Goal: Complete application form: Complete application form

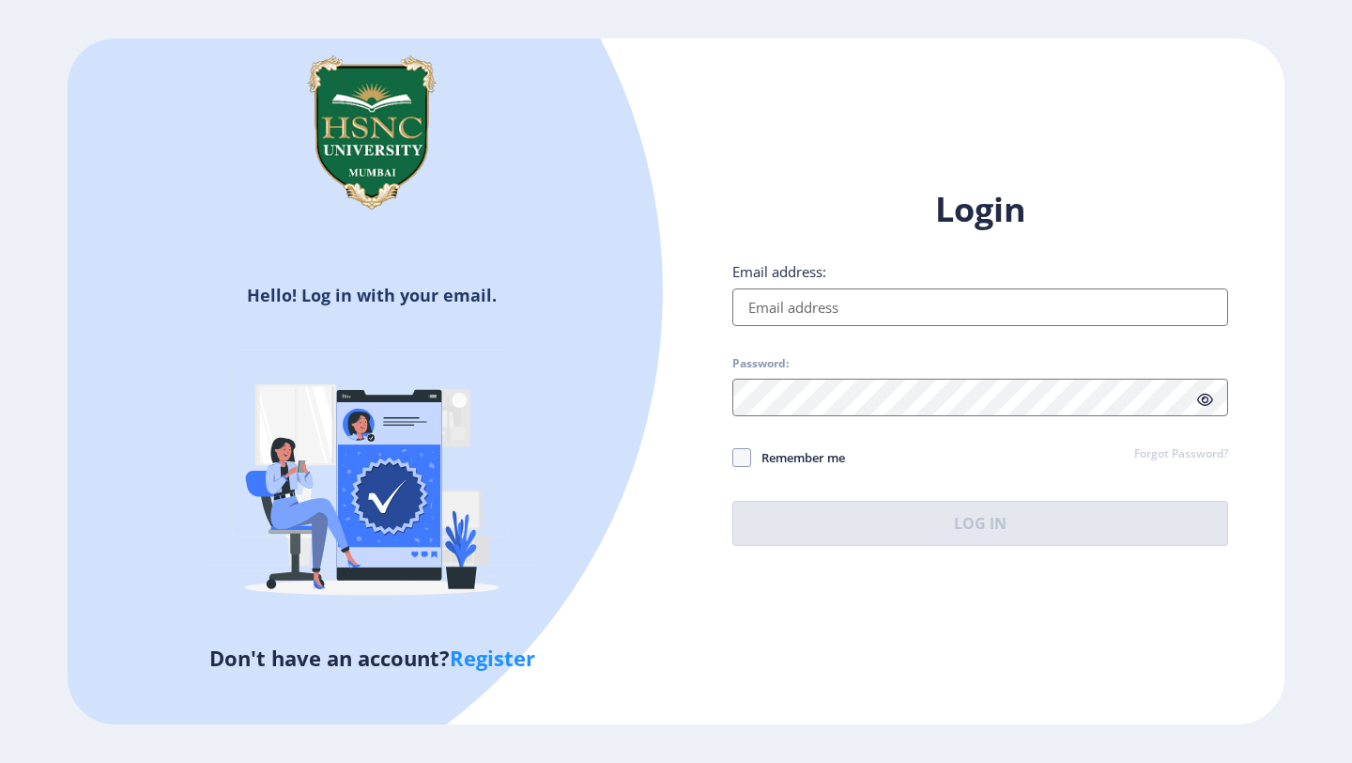
click at [815, 301] on input "Email address:" at bounding box center [981, 307] width 496 height 38
type input "[EMAIL_ADDRESS][DOMAIN_NAME]"
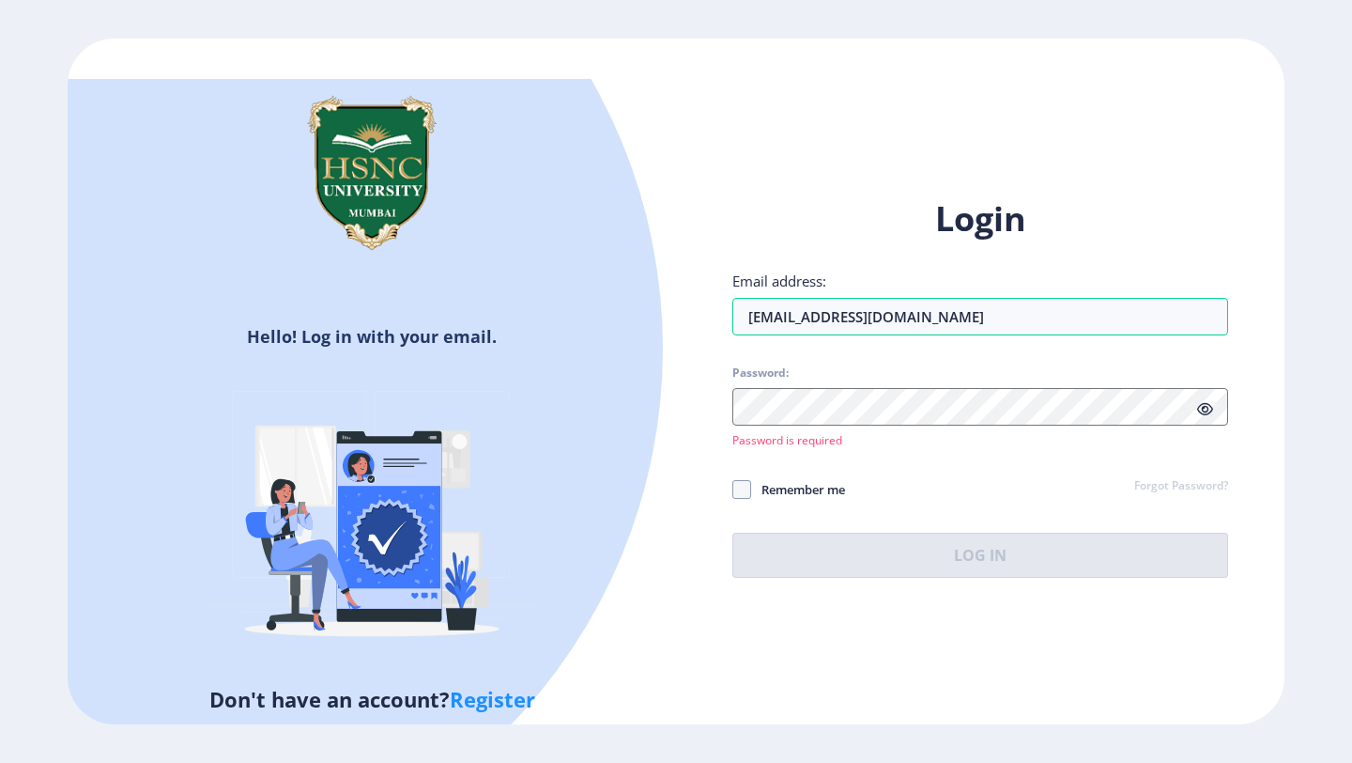
click at [1185, 472] on div "Login Email address: [EMAIL_ADDRESS][DOMAIN_NAME] Password: Password is require…" at bounding box center [981, 386] width 496 height 381
click at [1195, 487] on link "Forgot Password?" at bounding box center [1181, 486] width 94 height 17
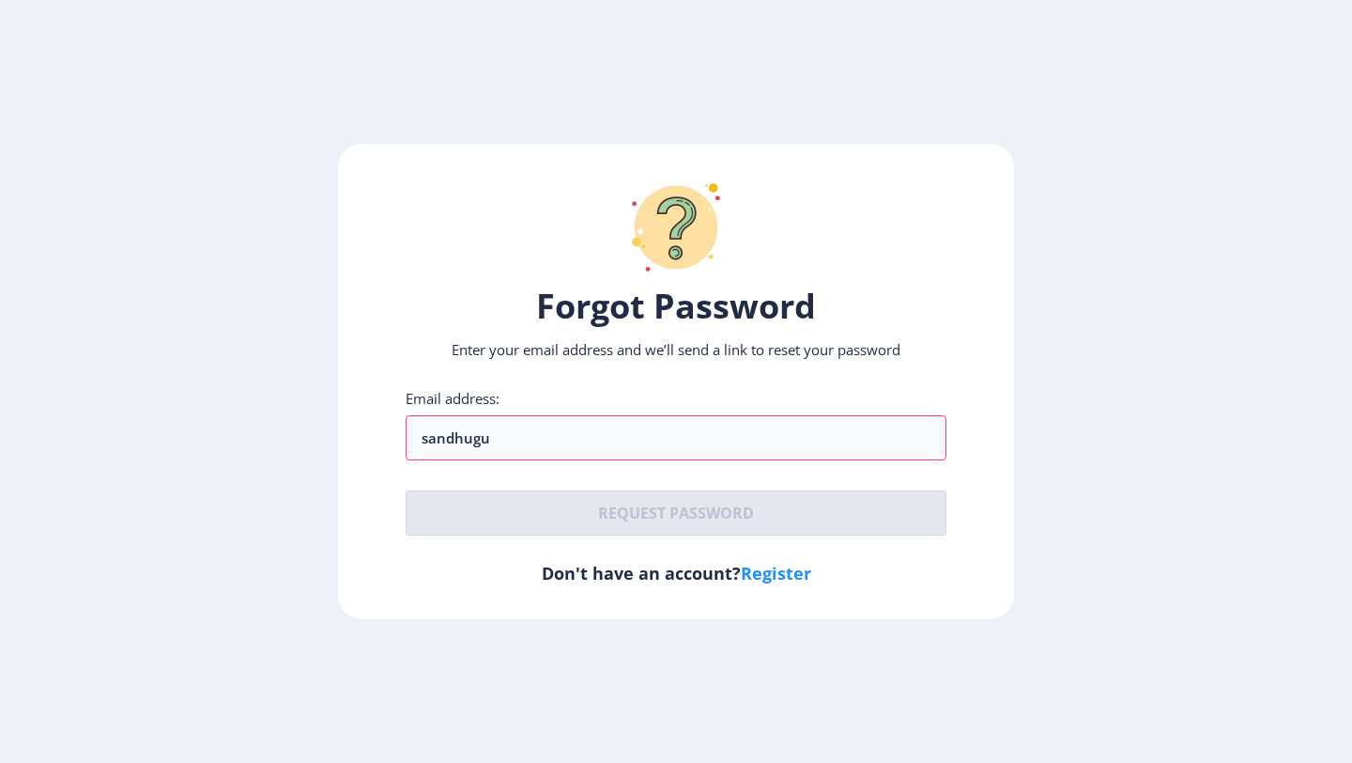
type input "[EMAIL_ADDRESS][DOMAIN_NAME]"
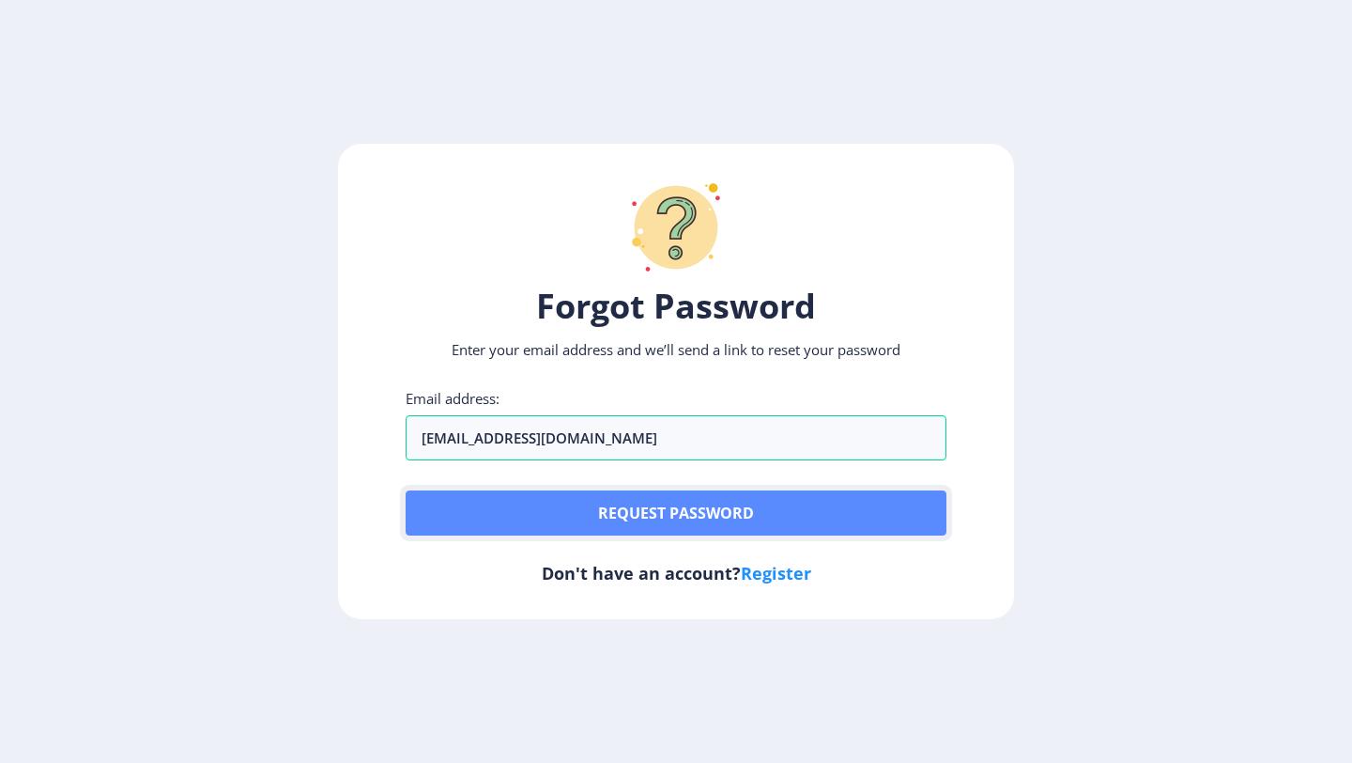
click at [713, 490] on button "Request password" at bounding box center [676, 512] width 541 height 45
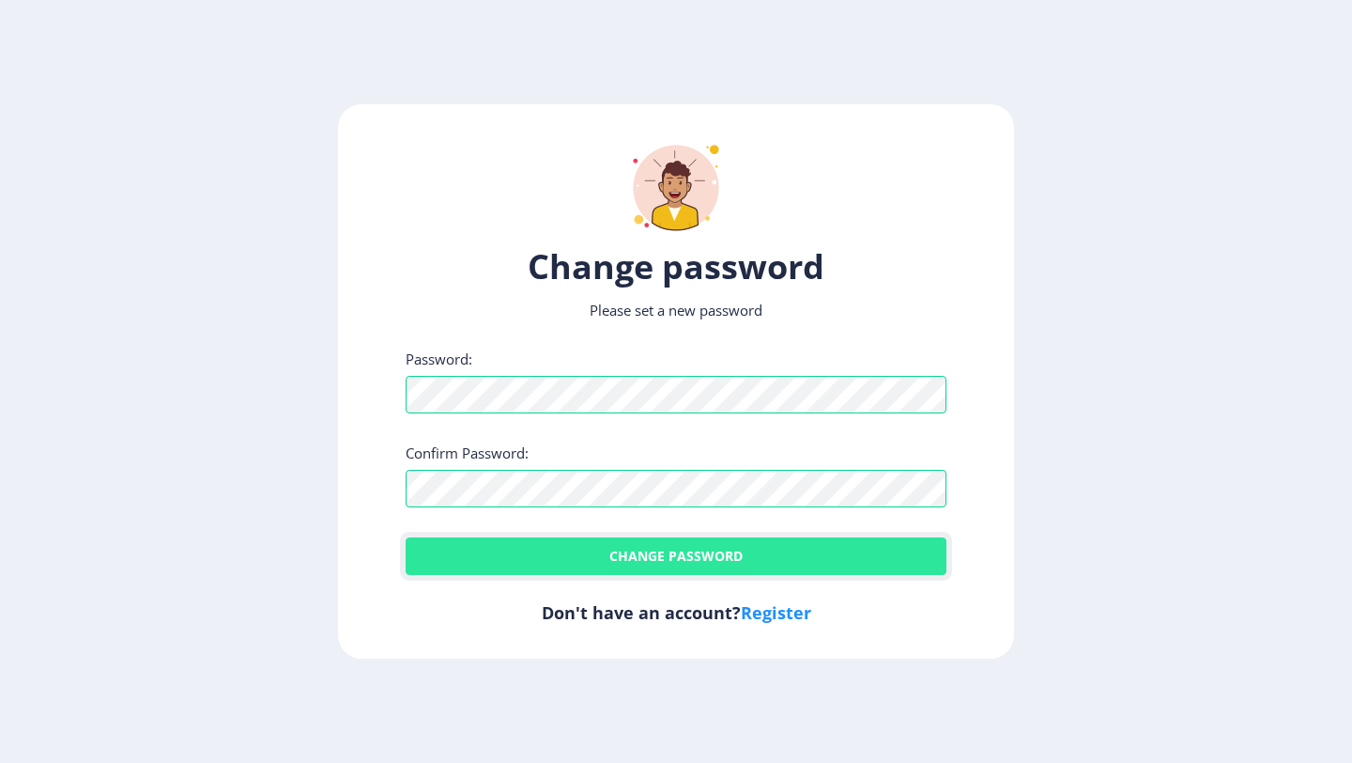
click at [681, 569] on button "Change password" at bounding box center [676, 556] width 541 height 38
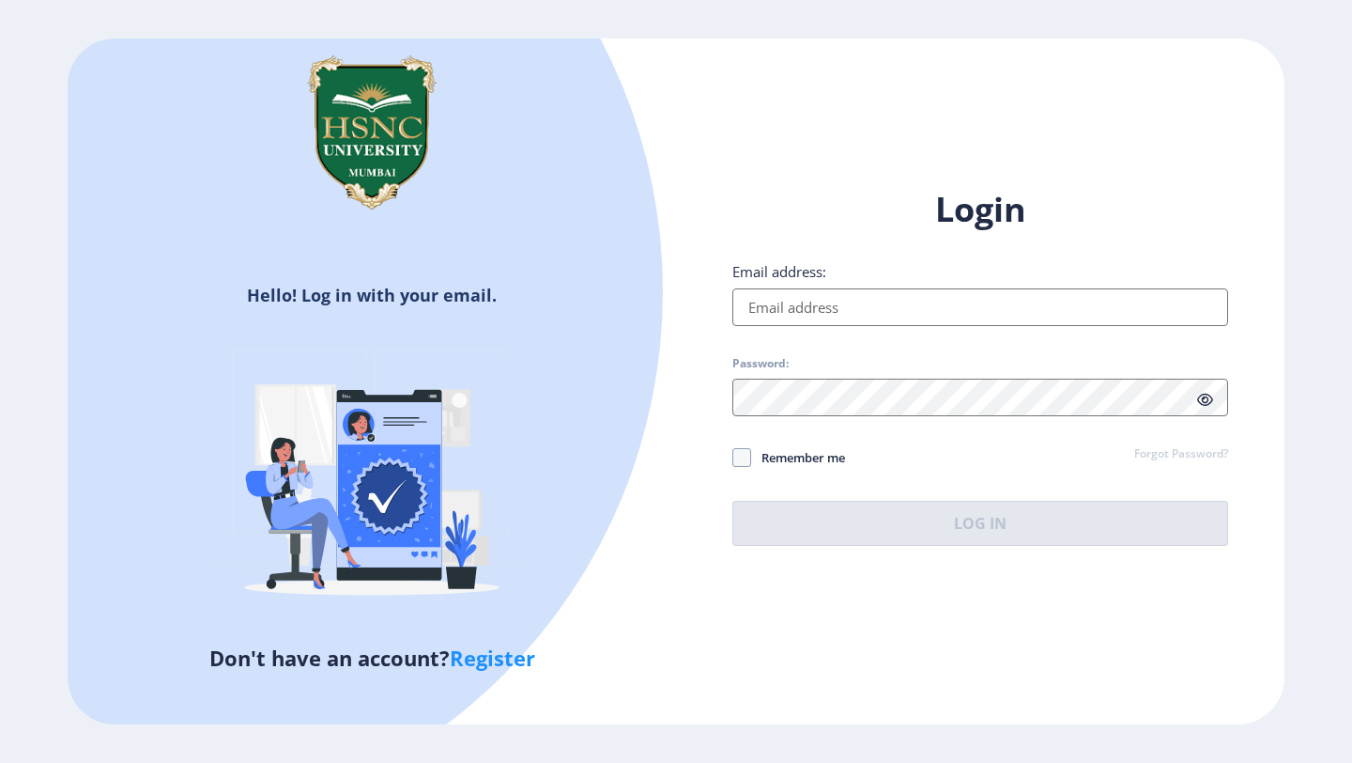
click at [896, 321] on input "Email address:" at bounding box center [981, 307] width 496 height 38
type input "[EMAIL_ADDRESS][DOMAIN_NAME]"
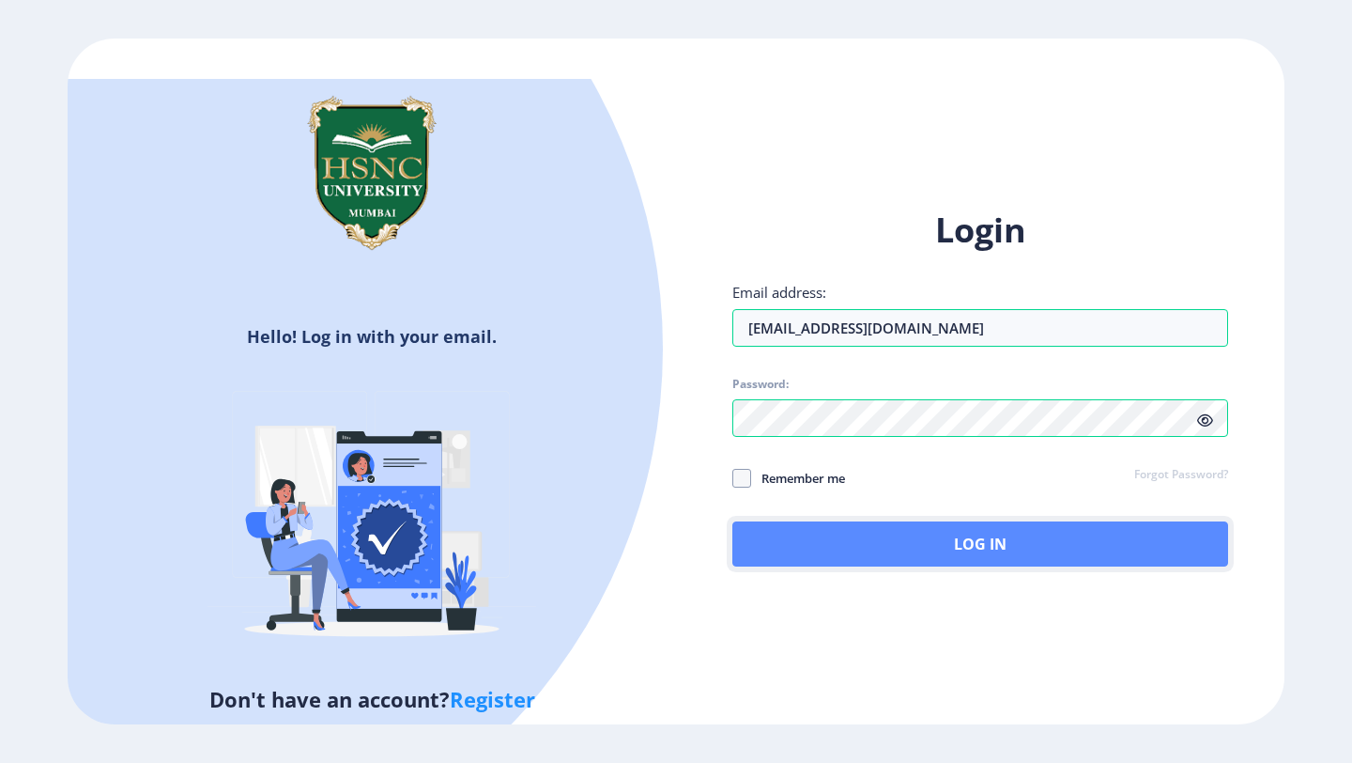
click at [924, 541] on button "Log In" at bounding box center [981, 543] width 496 height 45
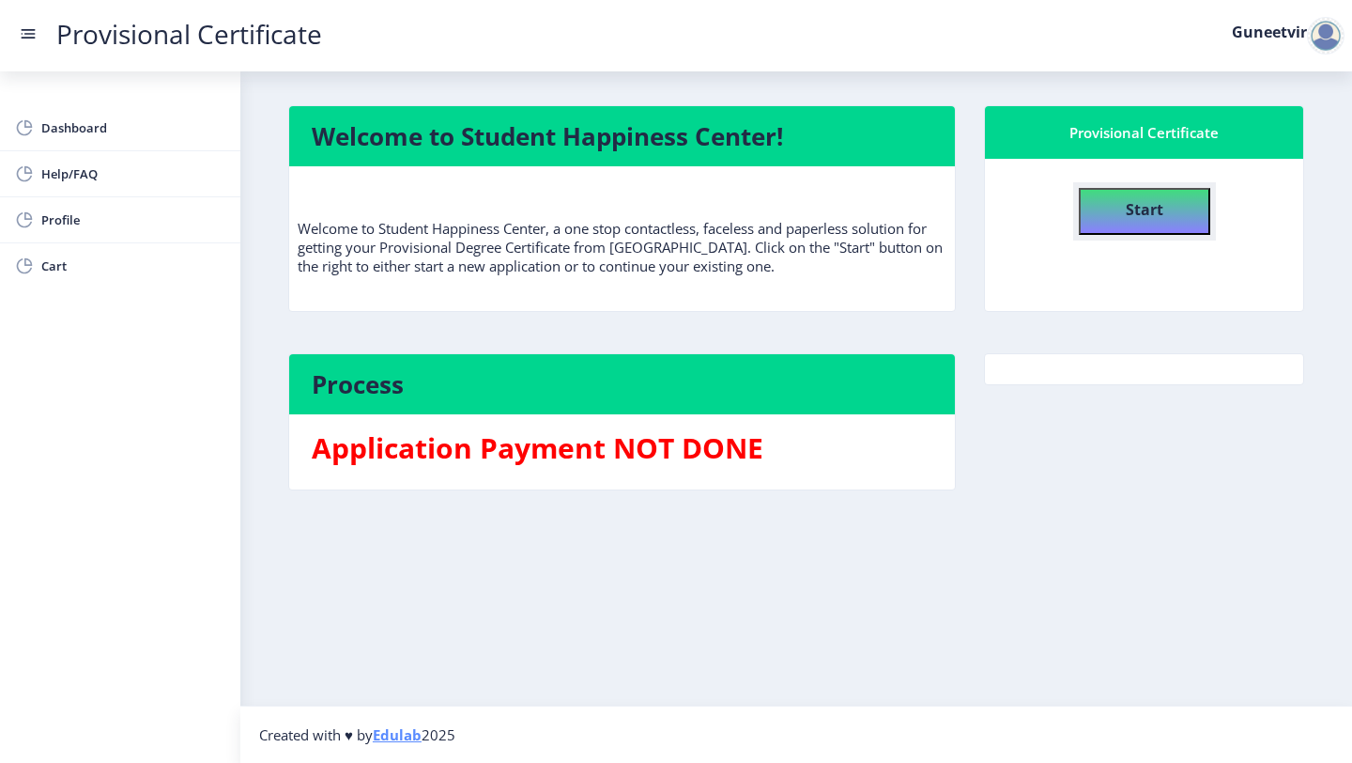
click at [1118, 209] on button "Start" at bounding box center [1144, 211] width 131 height 47
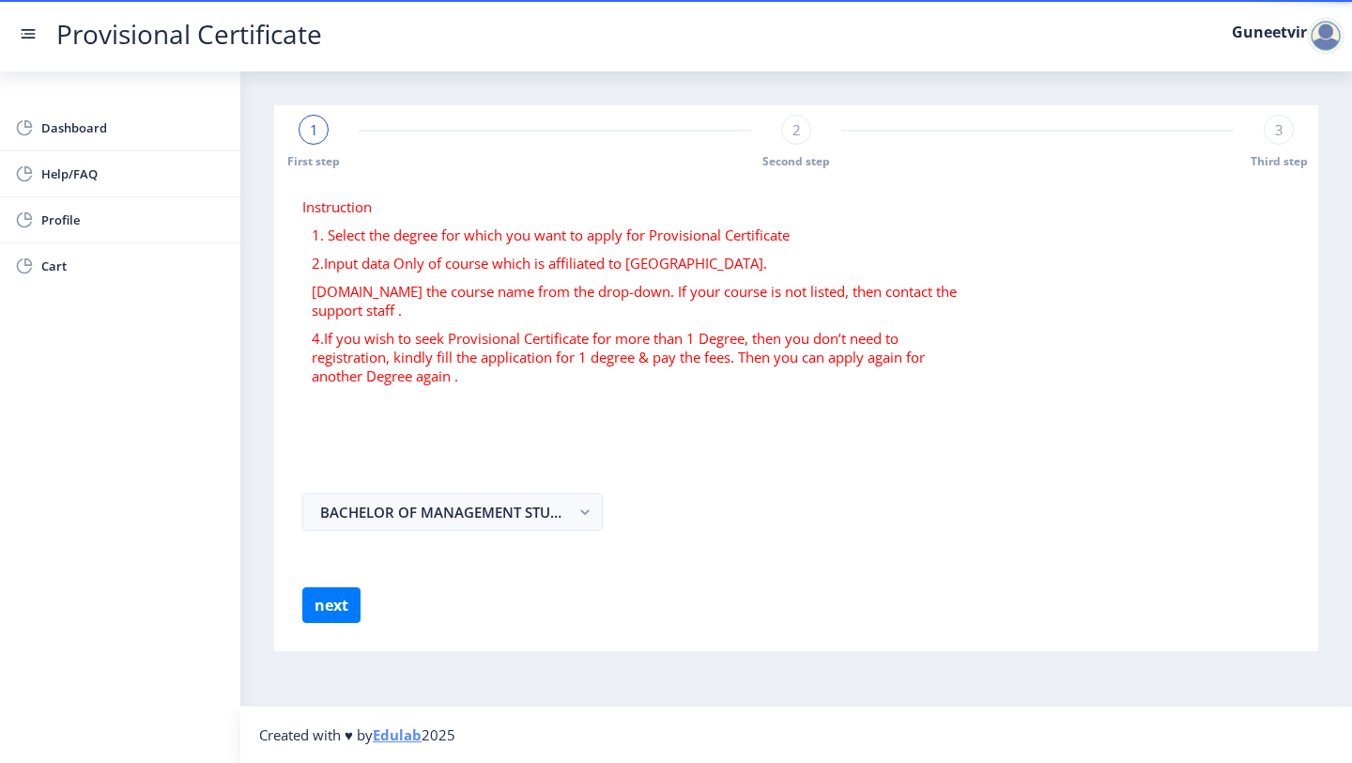
select select
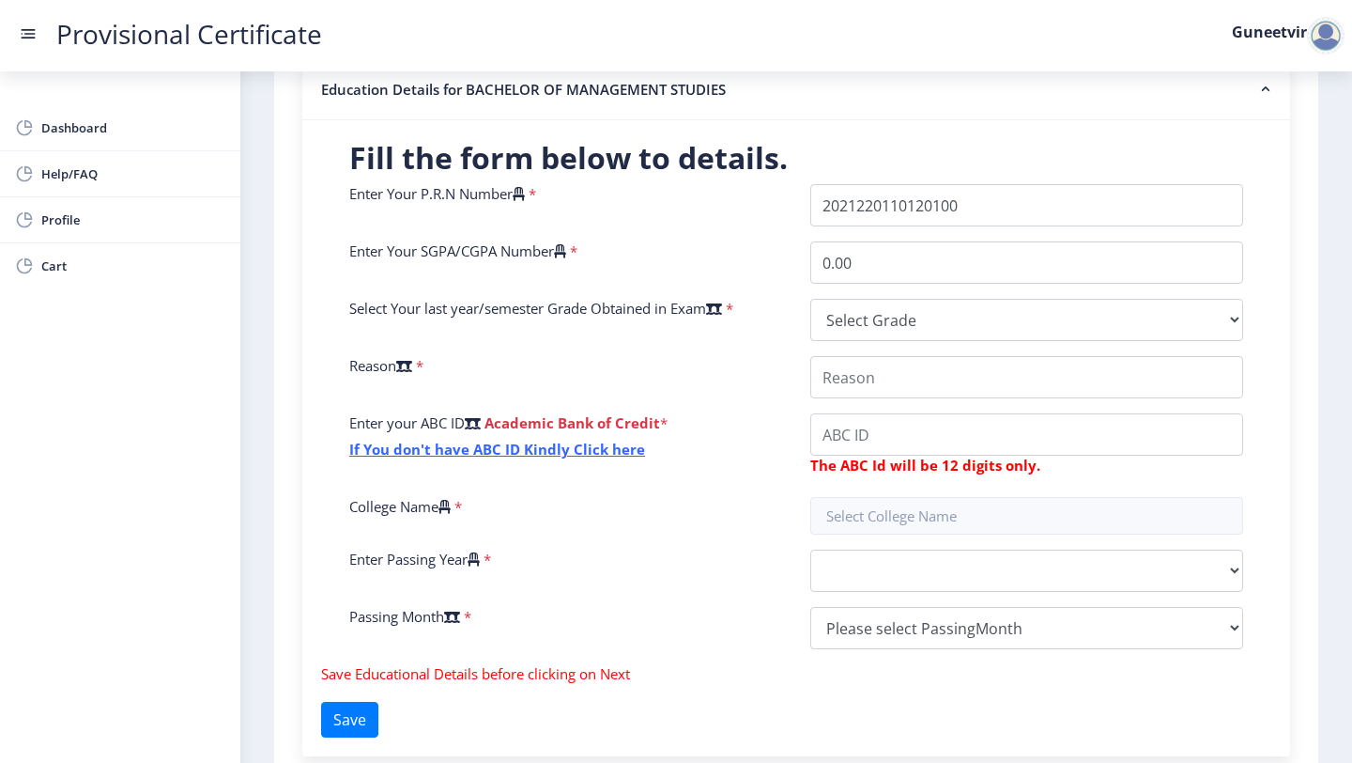
scroll to position [404, 0]
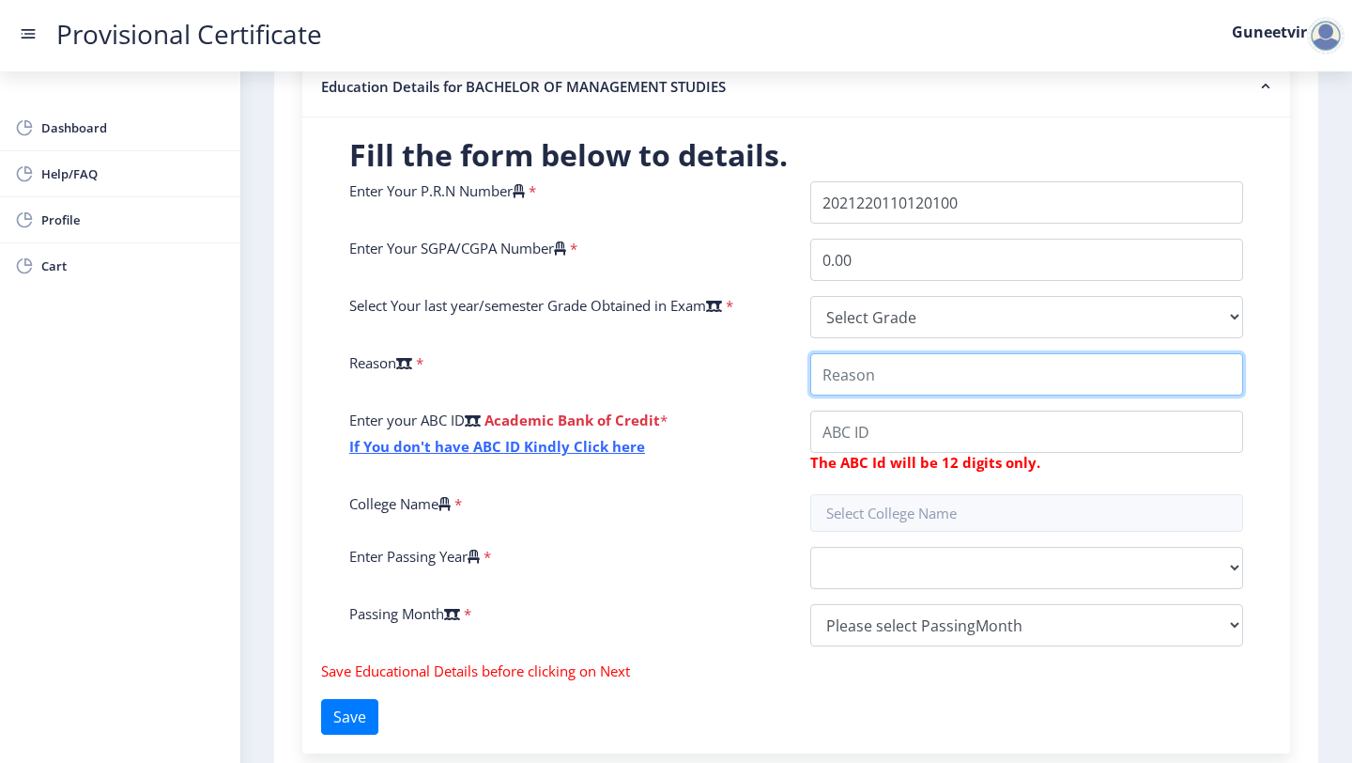
click at [907, 378] on input "College Name" at bounding box center [1026, 374] width 433 height 42
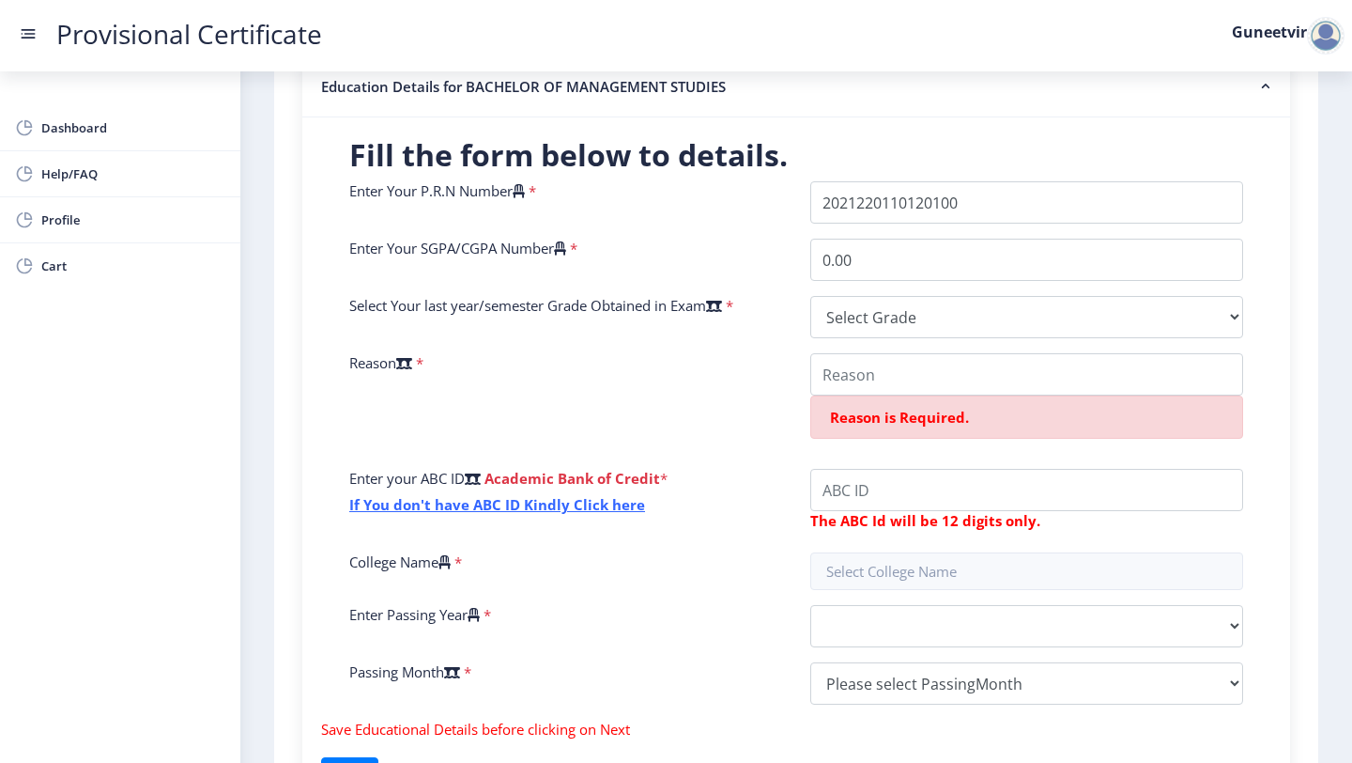
click at [655, 395] on div "Enter Your P.R.N Number * Enter Your SGPA/CGPA Number * 0.00 Select Your last y…" at bounding box center [796, 450] width 922 height 538
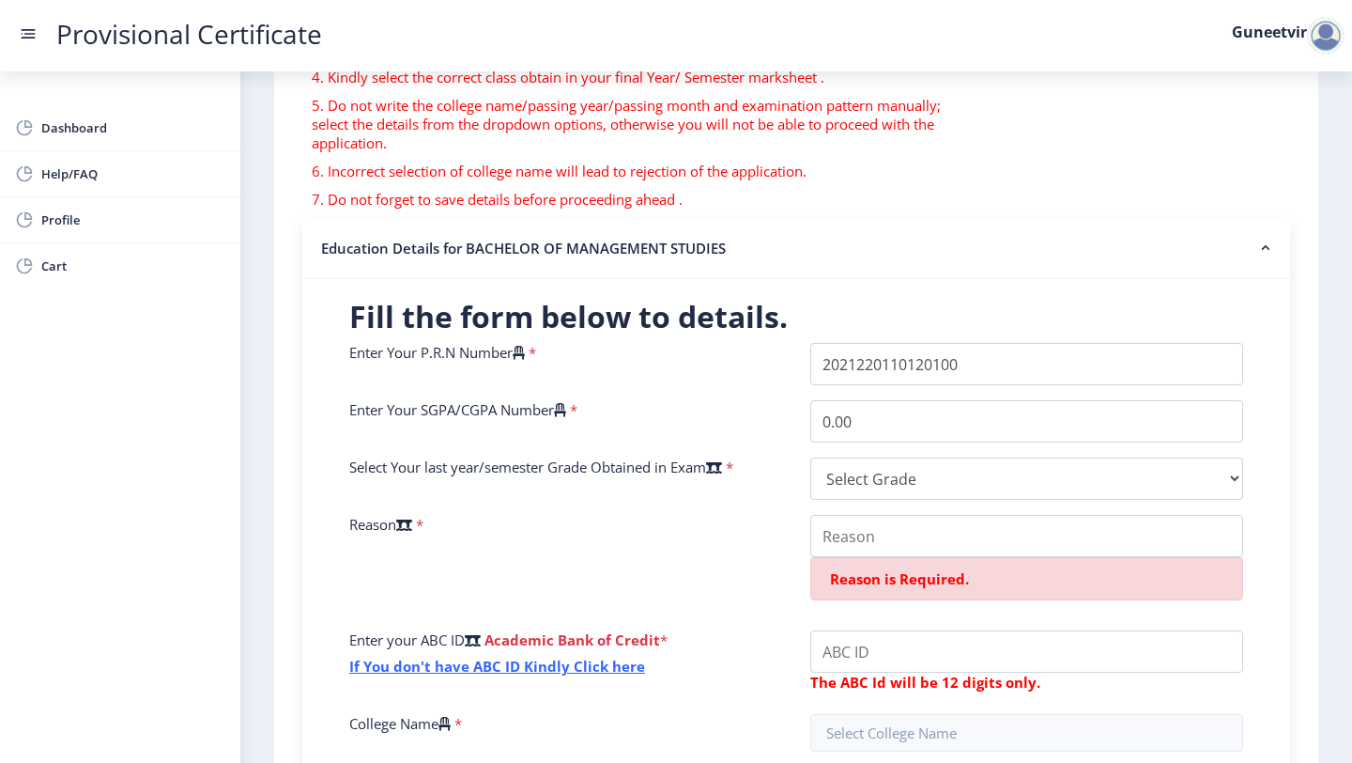
scroll to position [243, 0]
click at [908, 474] on select "Select Grade O A+ A B+ B C D F(Fail)" at bounding box center [1026, 477] width 433 height 42
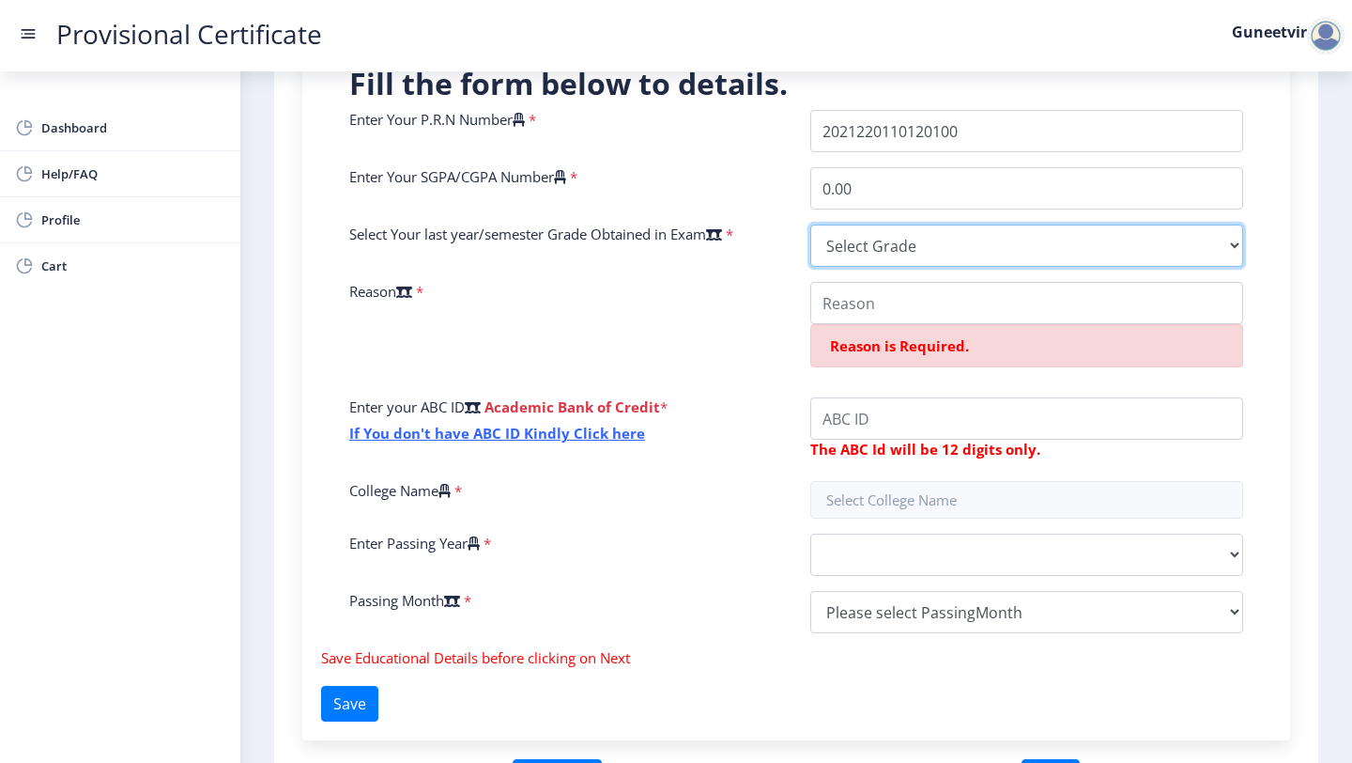
scroll to position [478, 0]
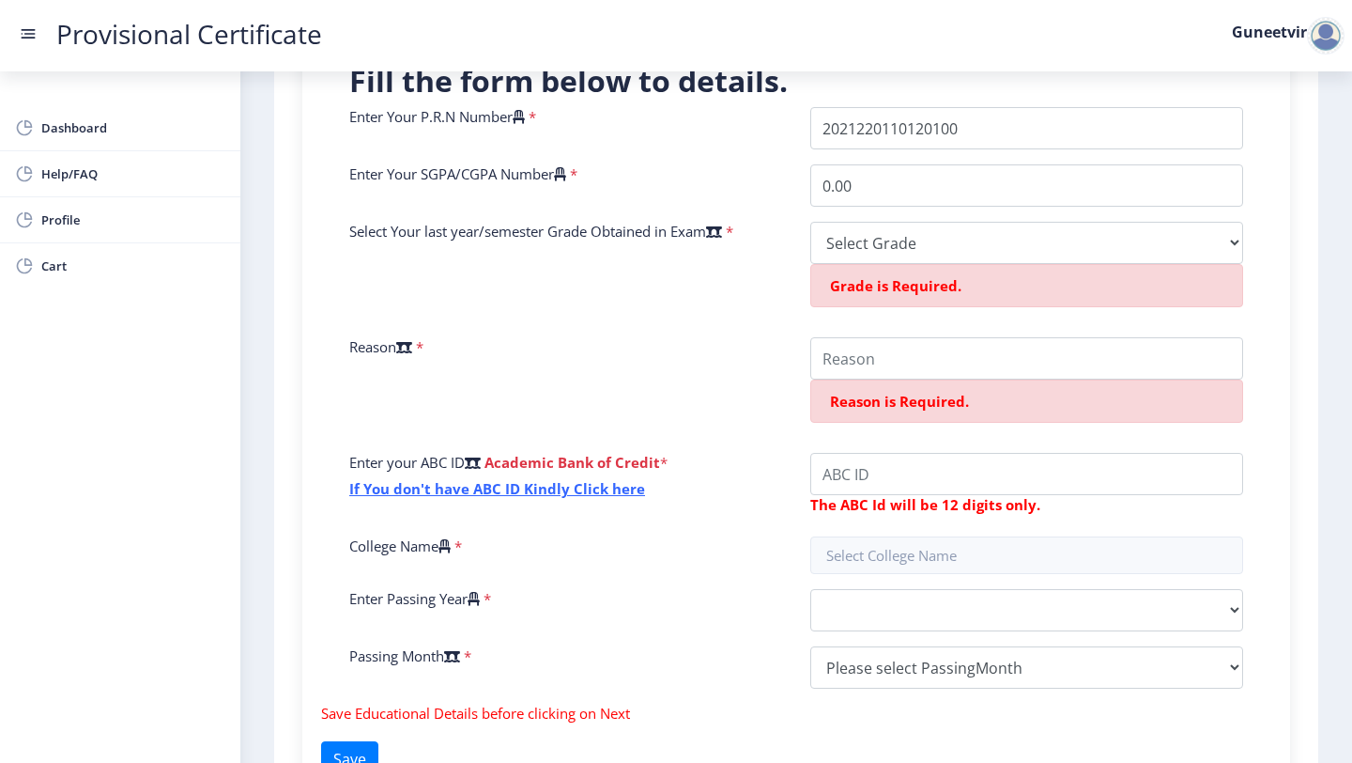
click at [825, 521] on div "Enter Your P.R.N Number * Enter Your SGPA/CGPA Number * 0.00 Select Your last y…" at bounding box center [796, 405] width 922 height 596
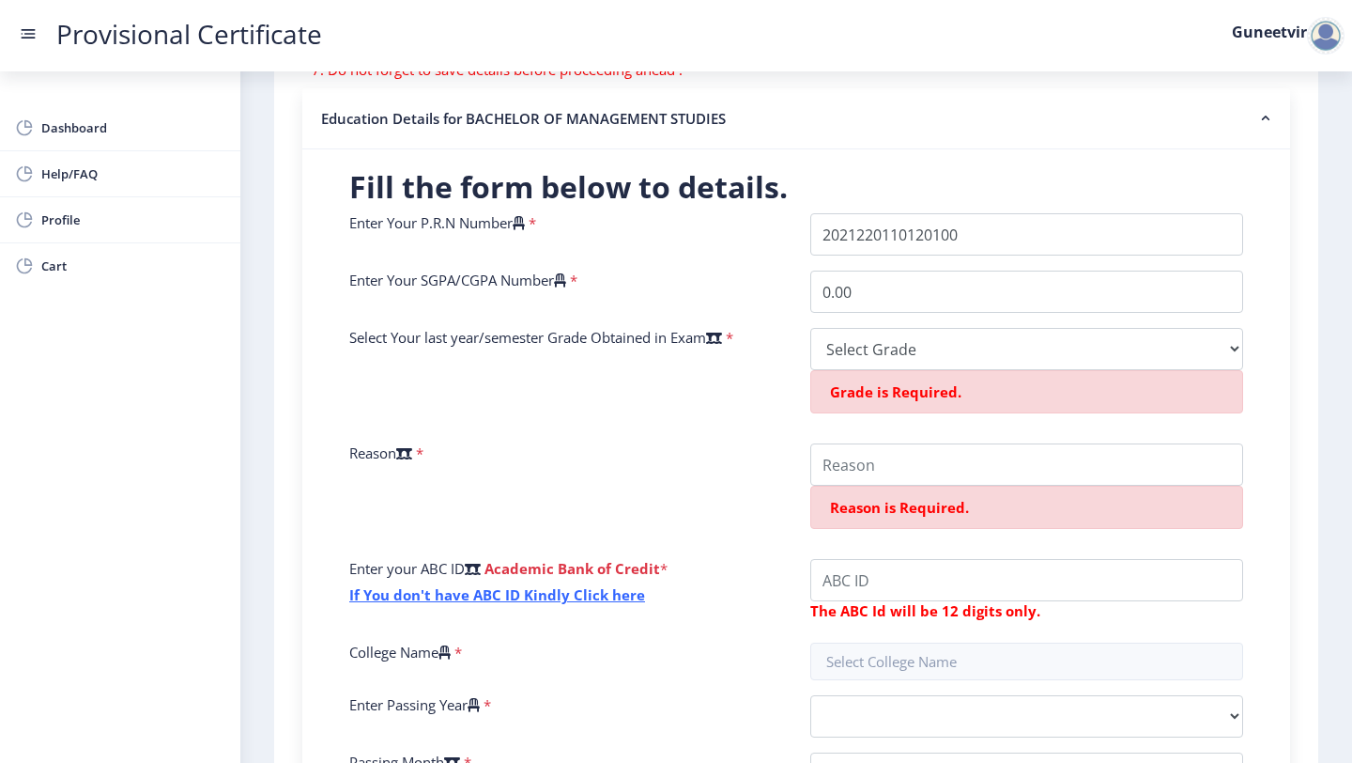
scroll to position [361, 0]
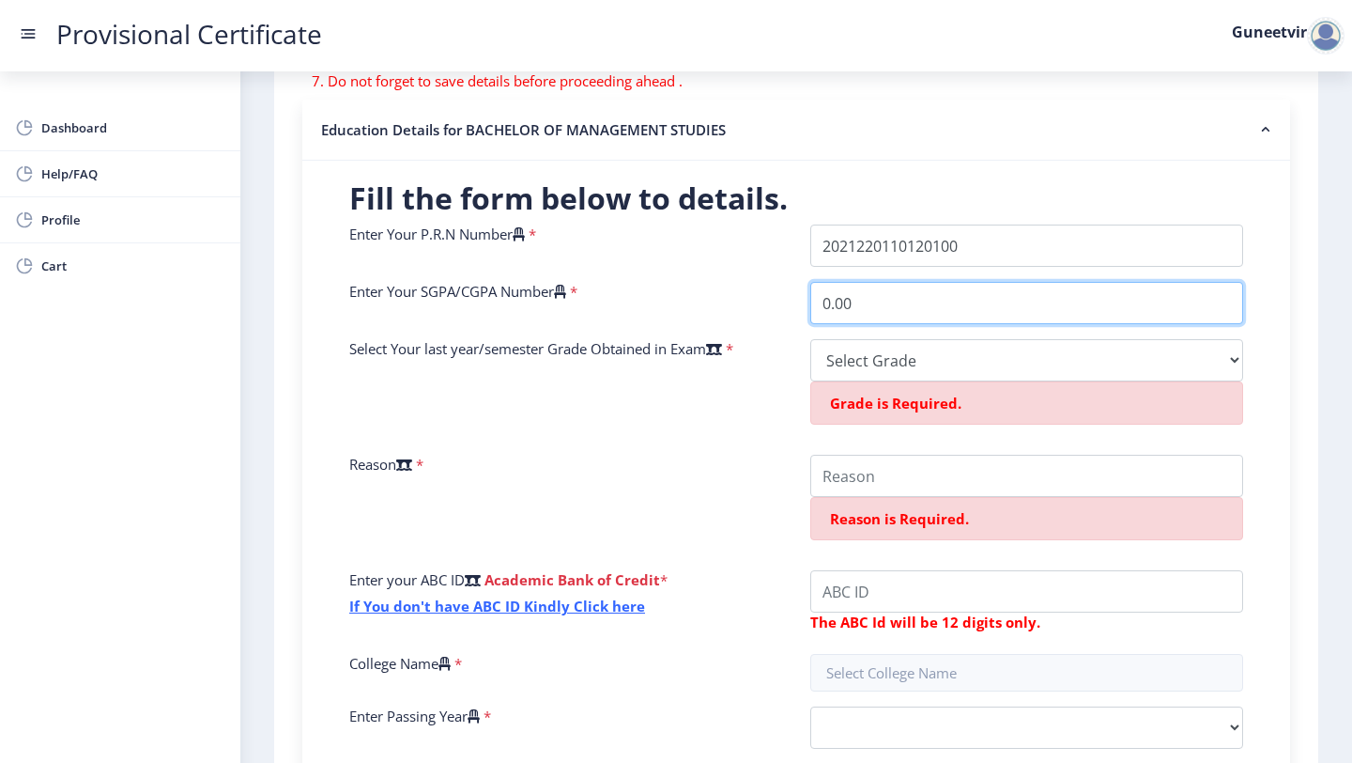
click at [1029, 293] on input "0.00" at bounding box center [1026, 303] width 433 height 42
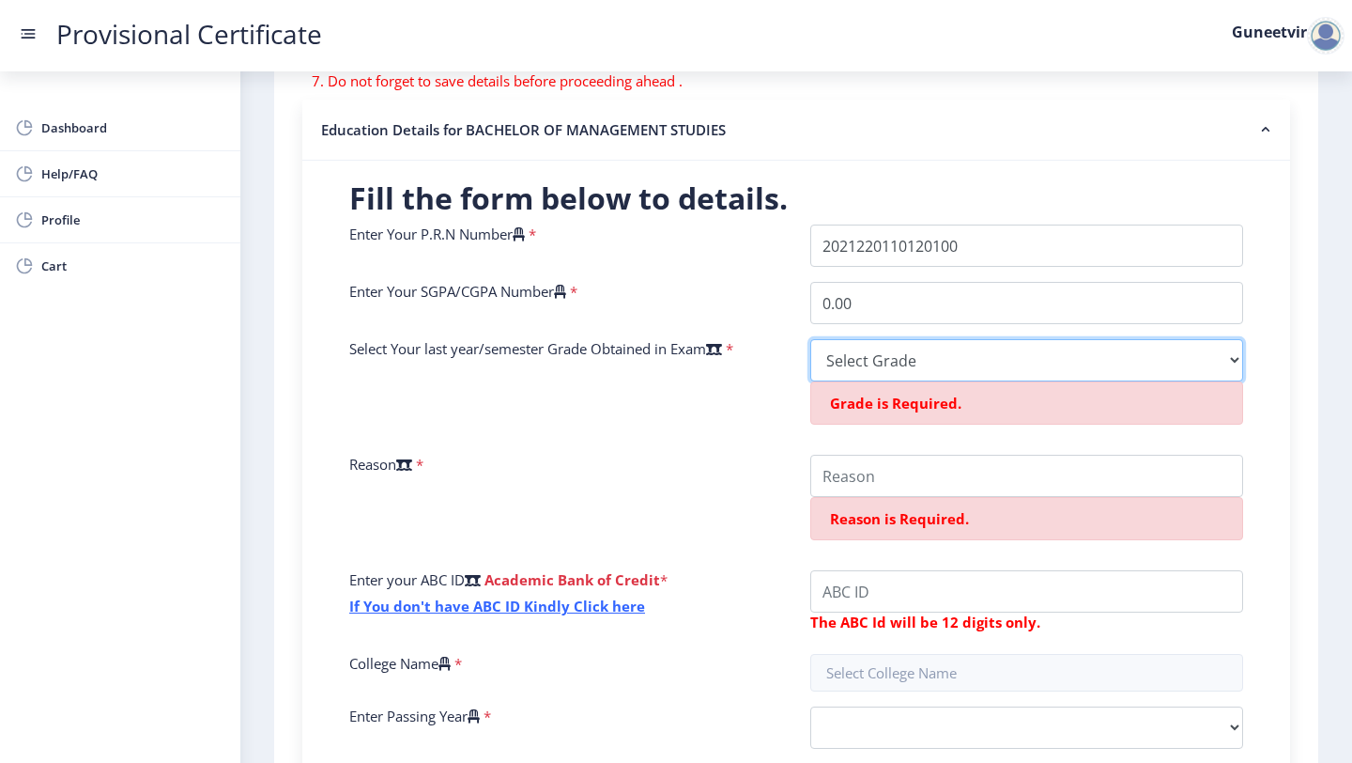
click at [981, 369] on select "Select Grade O A+ A B+ B C D F(Fail)" at bounding box center [1026, 360] width 433 height 42
click at [924, 365] on select "Select Grade O A+ A B+ B C D F(Fail)" at bounding box center [1026, 360] width 433 height 42
select select "A+"
click at [810, 339] on select "Select Grade O A+ A B+ B C D F(Fail)" at bounding box center [1026, 360] width 433 height 42
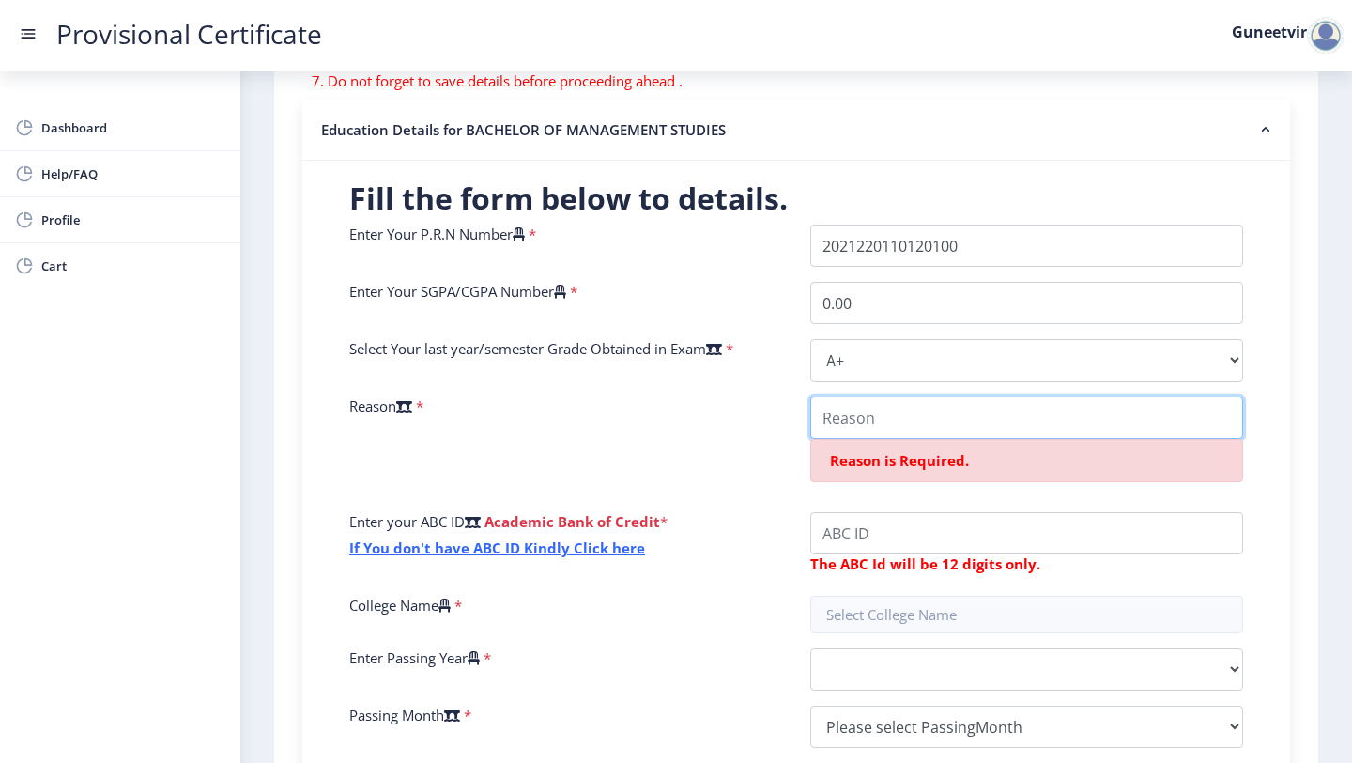
click at [895, 421] on input "College Name" at bounding box center [1026, 417] width 433 height 42
click at [421, 410] on span "*" at bounding box center [417, 405] width 11 height 19
click at [424, 404] on span "*" at bounding box center [417, 405] width 11 height 19
click at [412, 404] on icon at bounding box center [404, 406] width 16 height 14
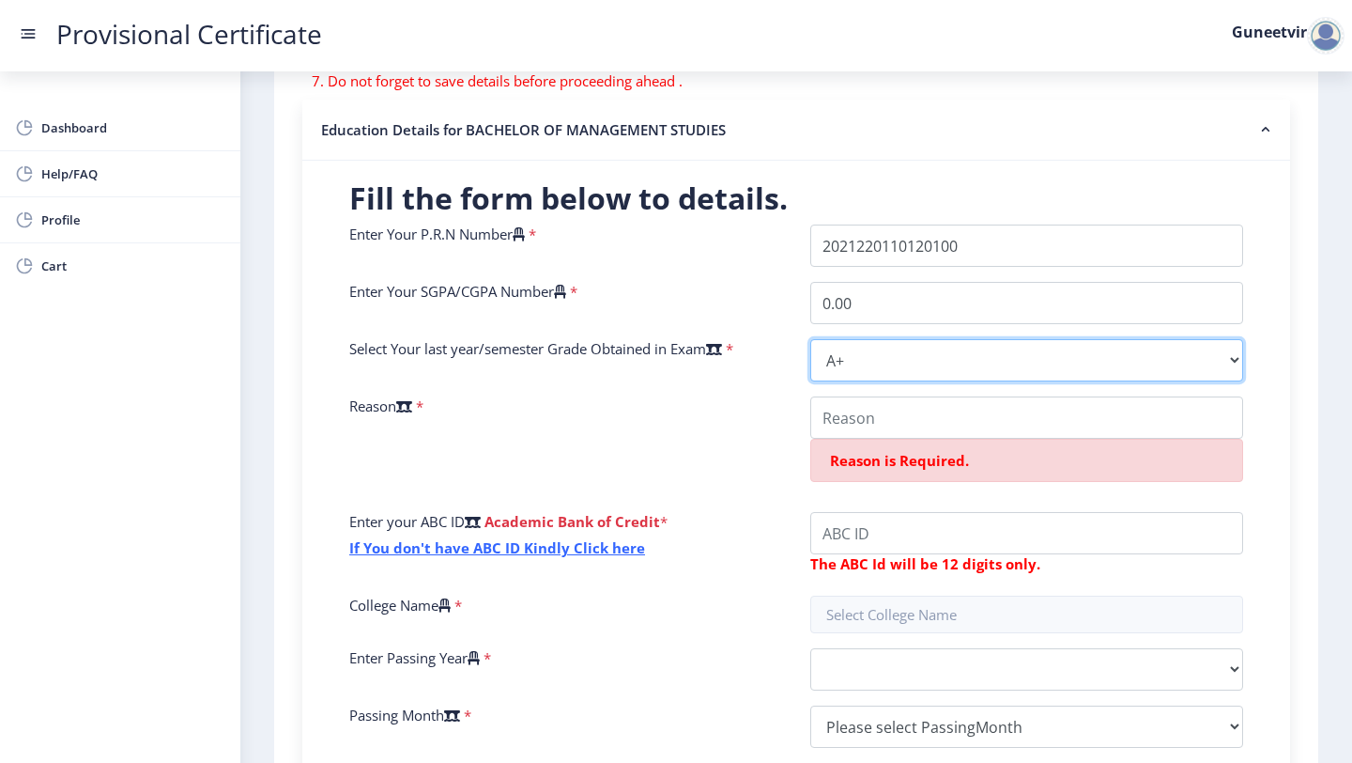
click at [810, 381] on select "Select Grade O A+ A B+ B C D F(Fail)" at bounding box center [1026, 360] width 433 height 42
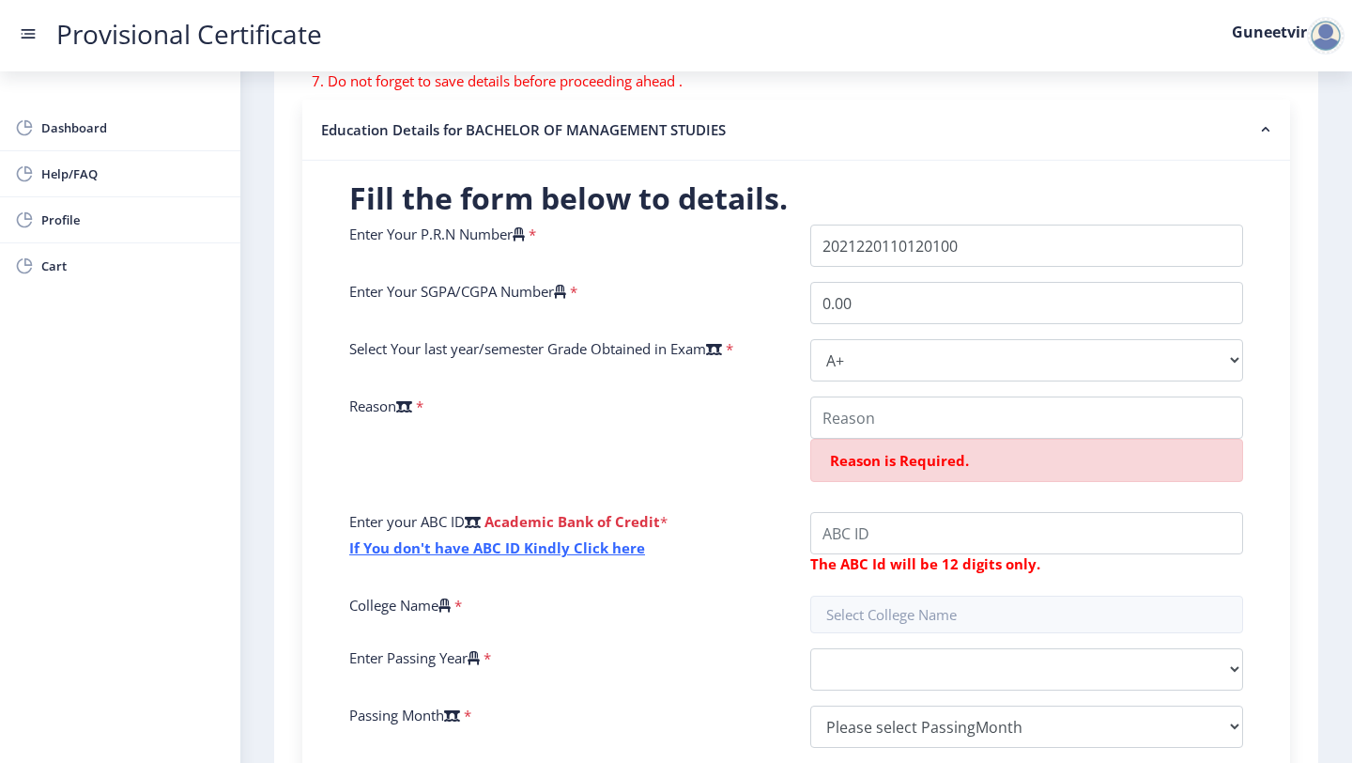
click at [412, 405] on icon at bounding box center [404, 406] width 16 height 14
click at [810, 381] on select "Select Grade O A+ A B+ B C D F(Fail)" at bounding box center [1026, 360] width 433 height 42
click at [862, 437] on input "College Name" at bounding box center [1026, 417] width 433 height 42
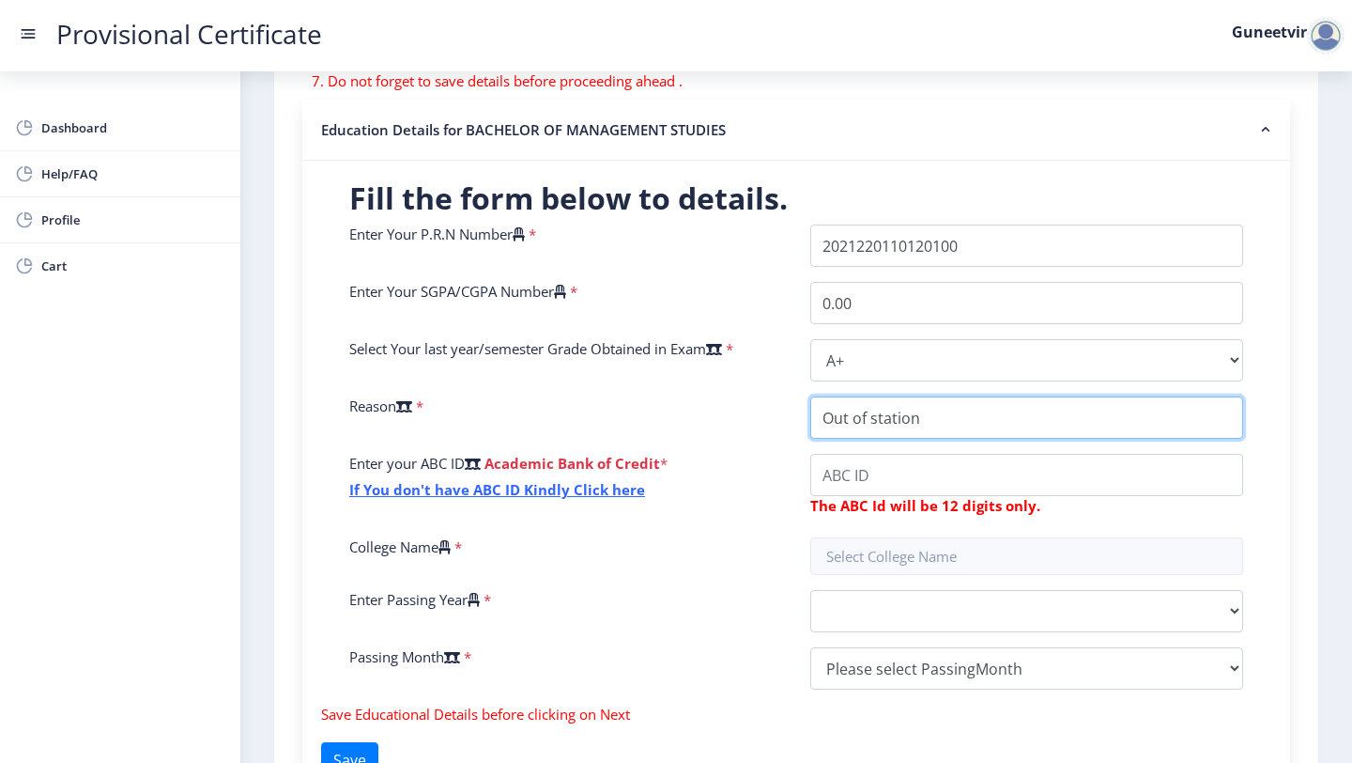
type input "Out of station"
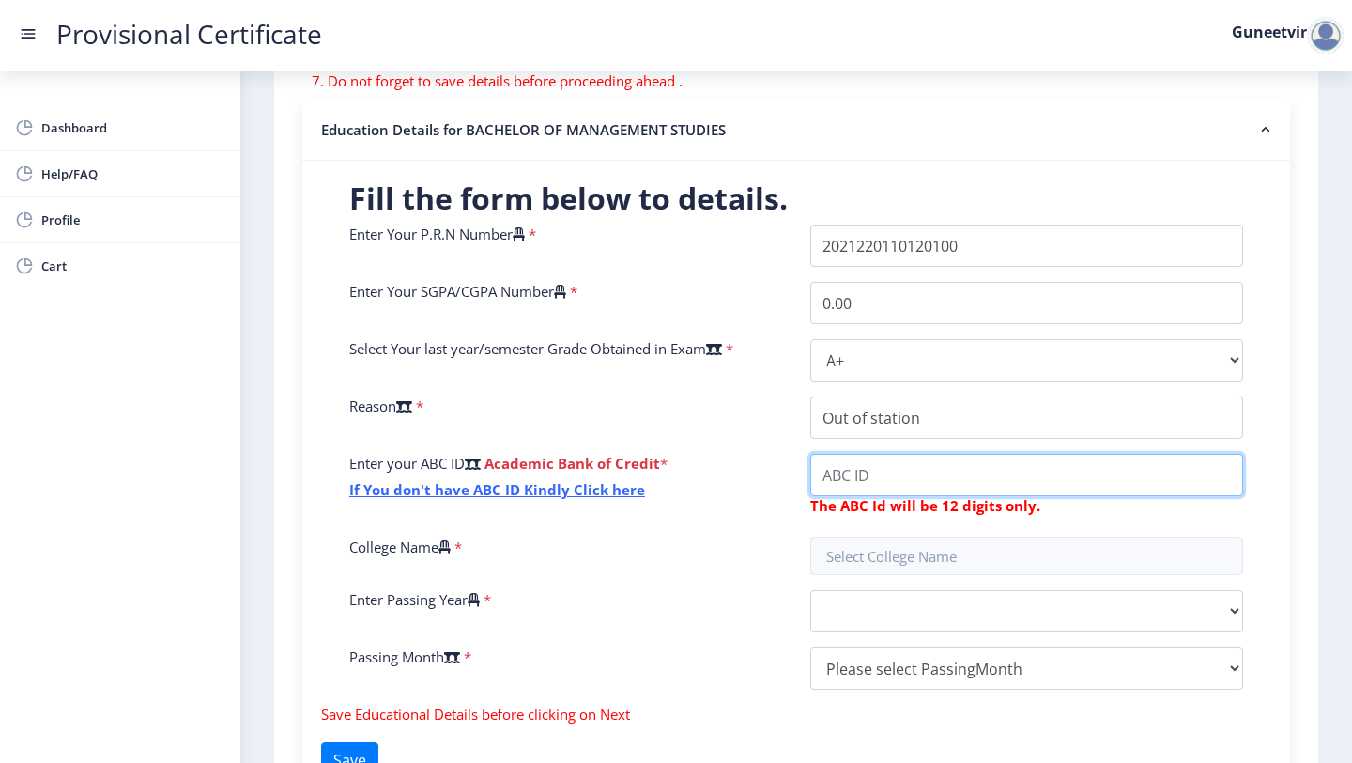
click at [887, 478] on input "College Name" at bounding box center [1026, 475] width 433 height 42
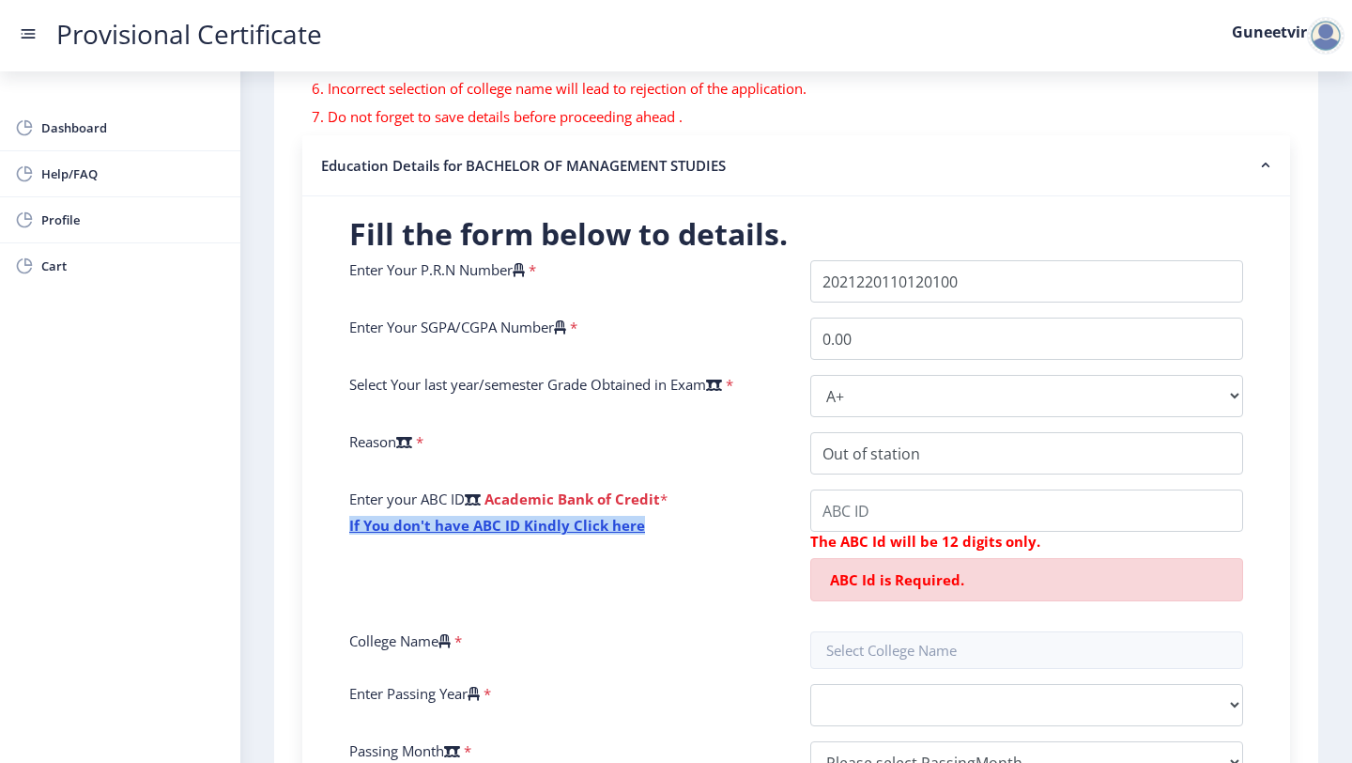
scroll to position [486, 0]
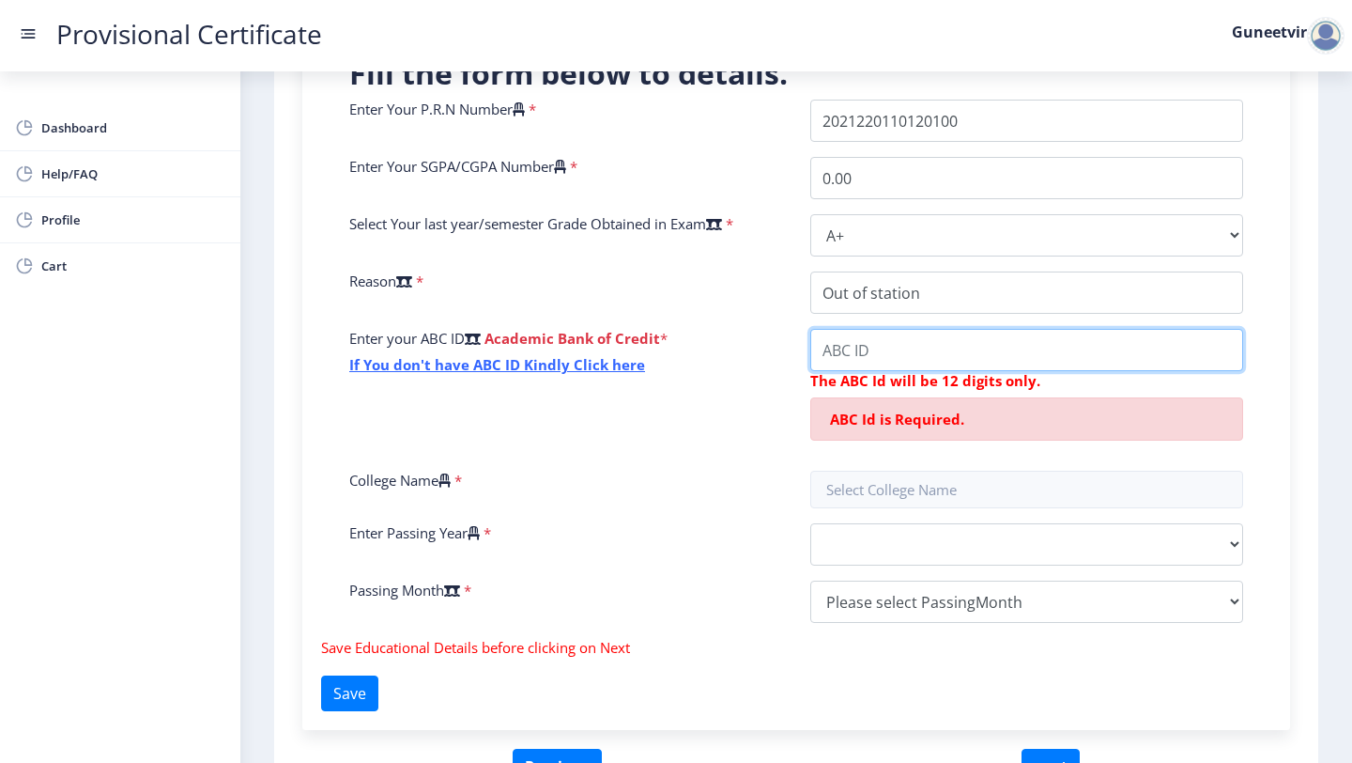
click at [1019, 343] on input "College Name" at bounding box center [1026, 350] width 433 height 42
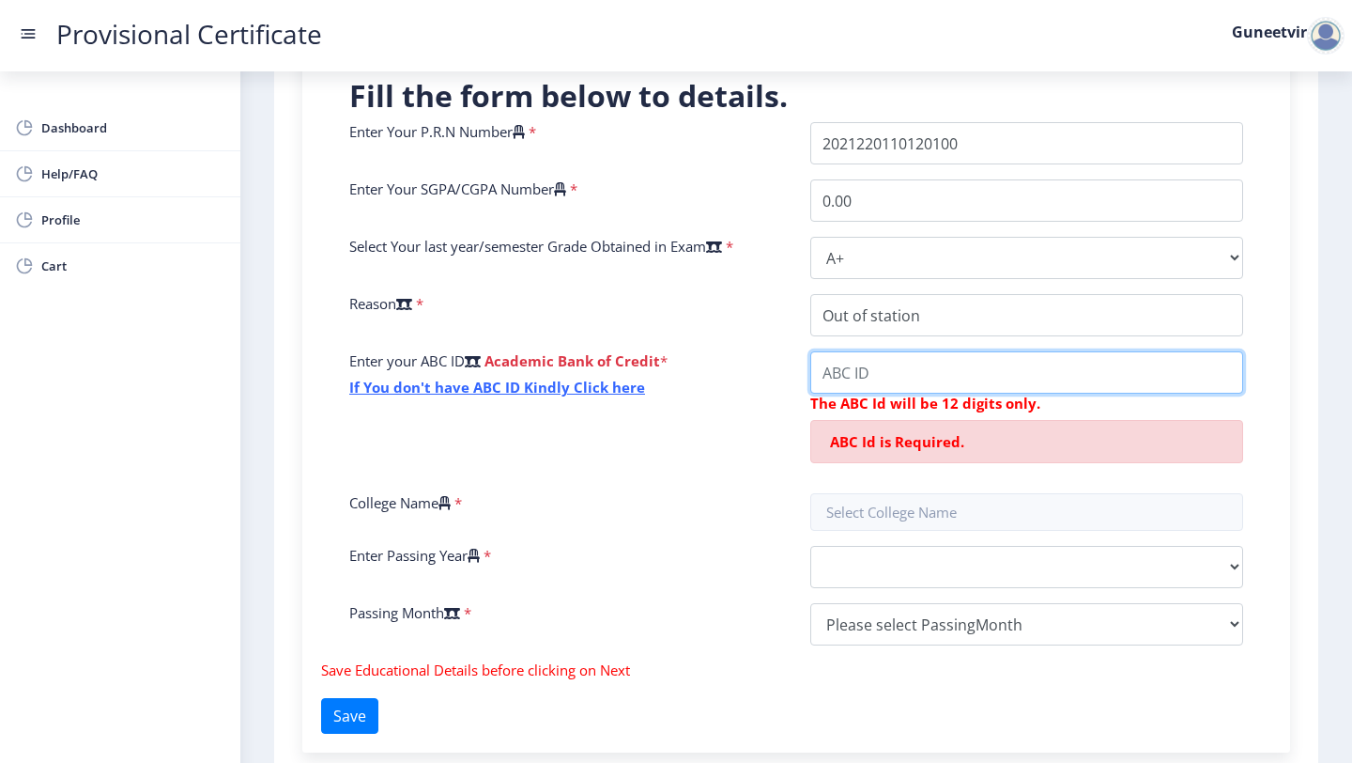
paste input "624894870538"
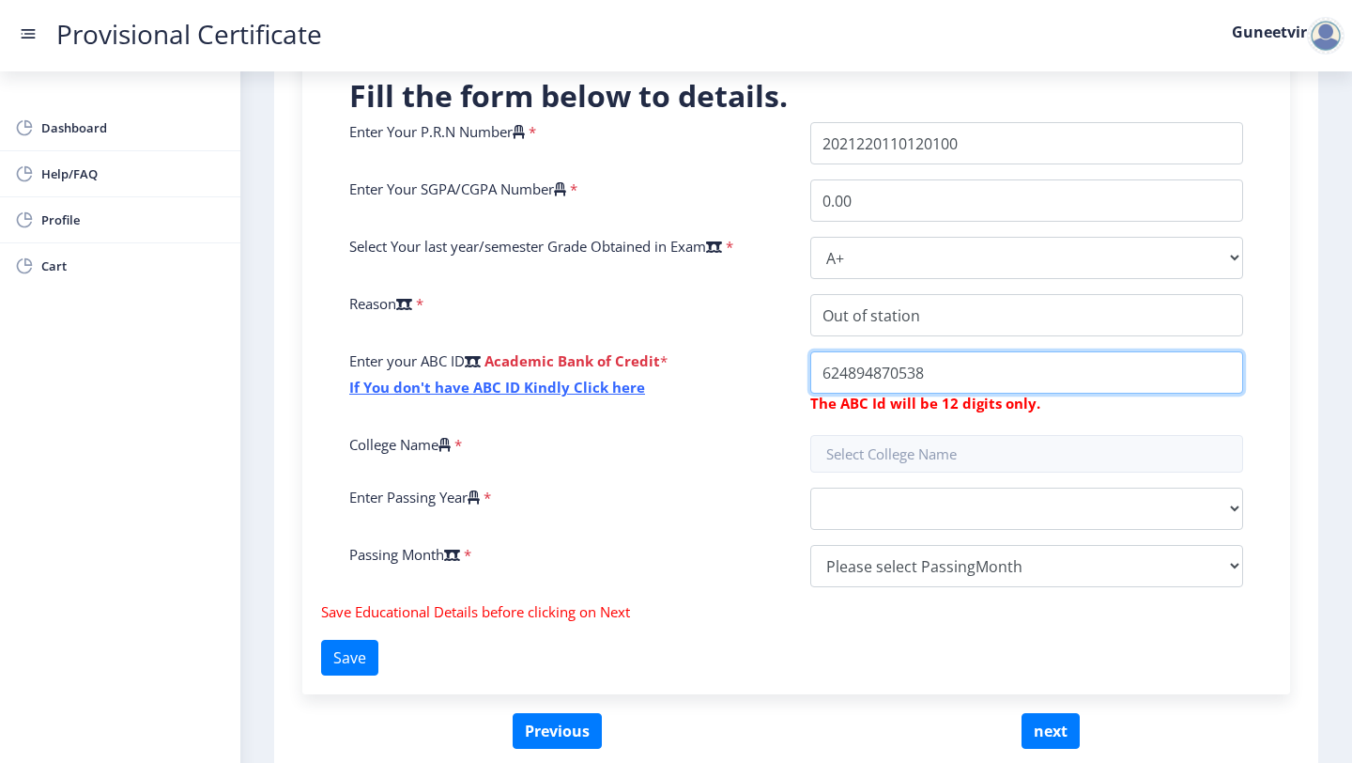
type input "624894870538"
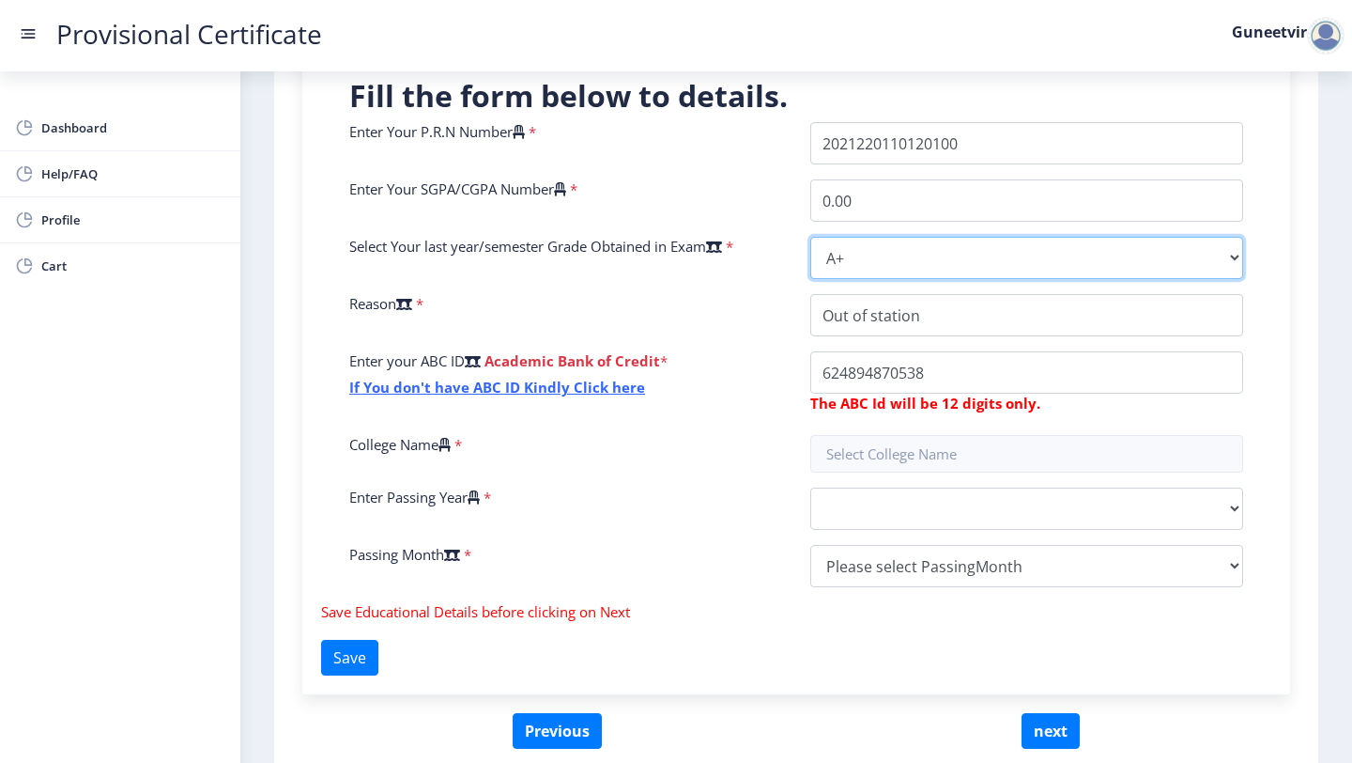
click at [916, 251] on select "Select Grade O A+ A B+ B C D F(Fail)" at bounding box center [1026, 258] width 433 height 42
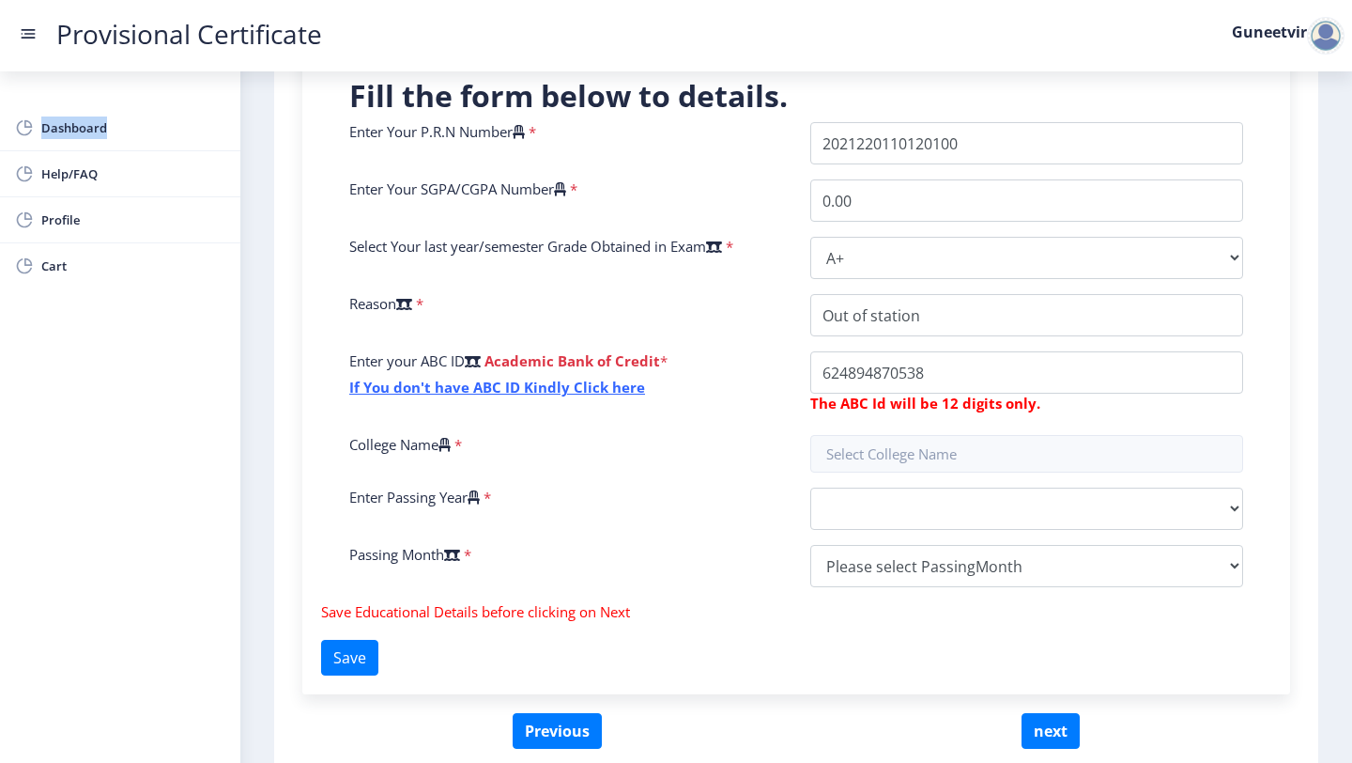
drag, startPoint x: 916, startPoint y: 251, endPoint x: 395, endPoint y: 0, distance: 577.5
click at [0, 0] on div "Provisional Certificate Guneetvir Dashboard Help/FAQ Profile Cart First step 2 …" at bounding box center [676, 191] width 1352 height 1308
click at [933, 467] on input "text" at bounding box center [1026, 454] width 433 height 38
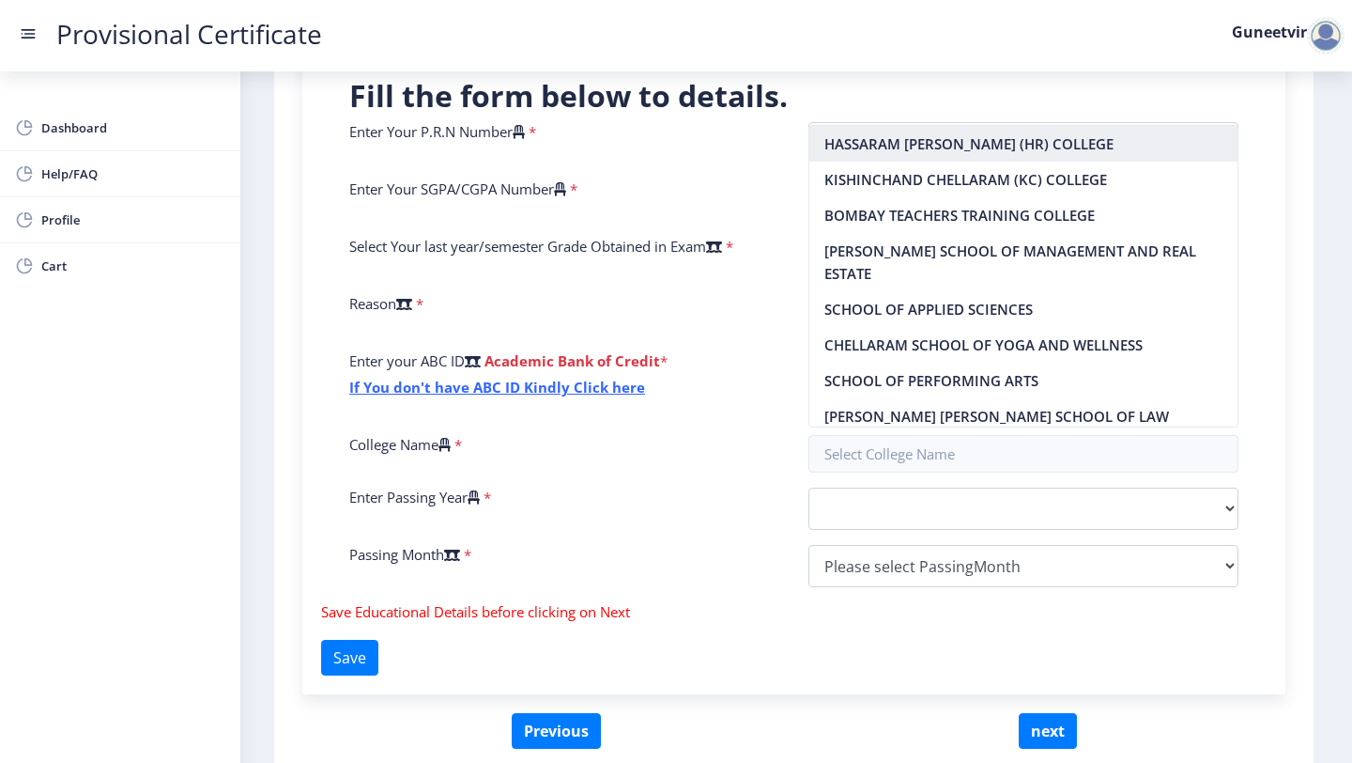
click at [972, 160] on nb-option "HASSARAM RIJHUMAL (HR) COLLEGE" at bounding box center [1024, 144] width 429 height 36
type input "HASSARAM RIJHUMAL (HR) COLLEGE"
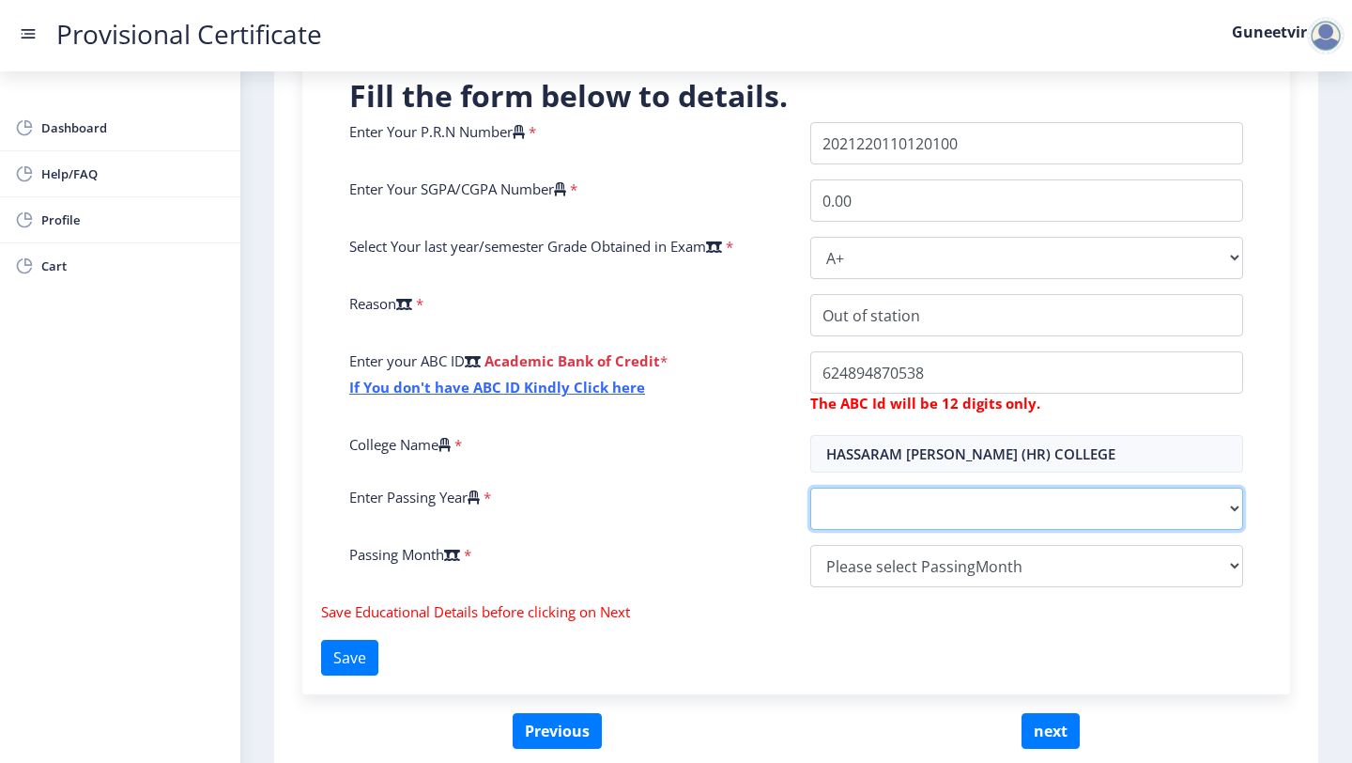
click at [899, 507] on select "2025 2024 2023 2022 2021 2020 2019 2018 2017 2016 2015 2014 2013 2012 2011 2010…" at bounding box center [1026, 508] width 433 height 42
select select "2024"
click at [810, 487] on select "2025 2024 2023 2022 2021 2020 2019 2018 2017 2016 2015 2014 2013 2012 2011 2010…" at bounding box center [1026, 508] width 433 height 42
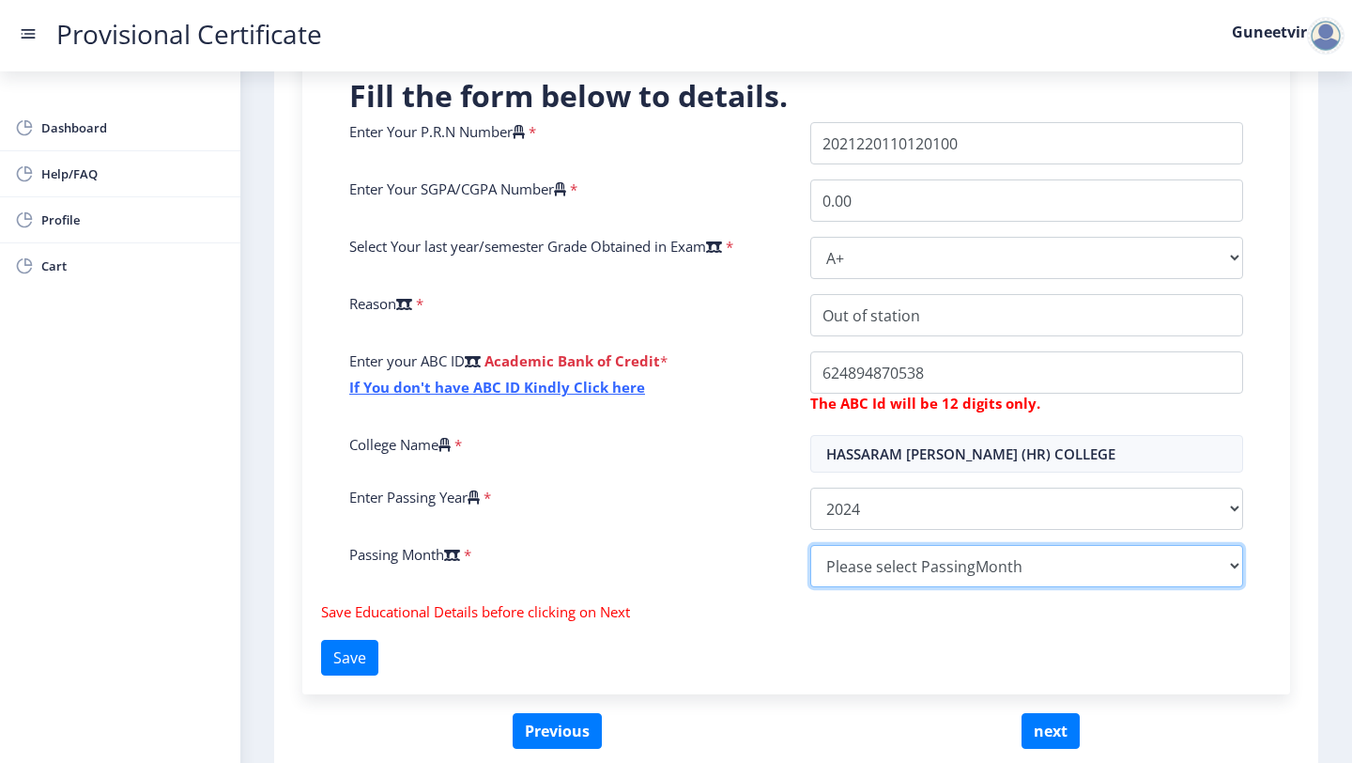
click at [894, 564] on select "Please select PassingMonth (01) January (02) February (03) March (04) April (05…" at bounding box center [1026, 566] width 433 height 42
select select "June"
click at [810, 545] on select "Please select PassingMonth (01) January (02) February (03) March (04) April (05…" at bounding box center [1026, 566] width 433 height 42
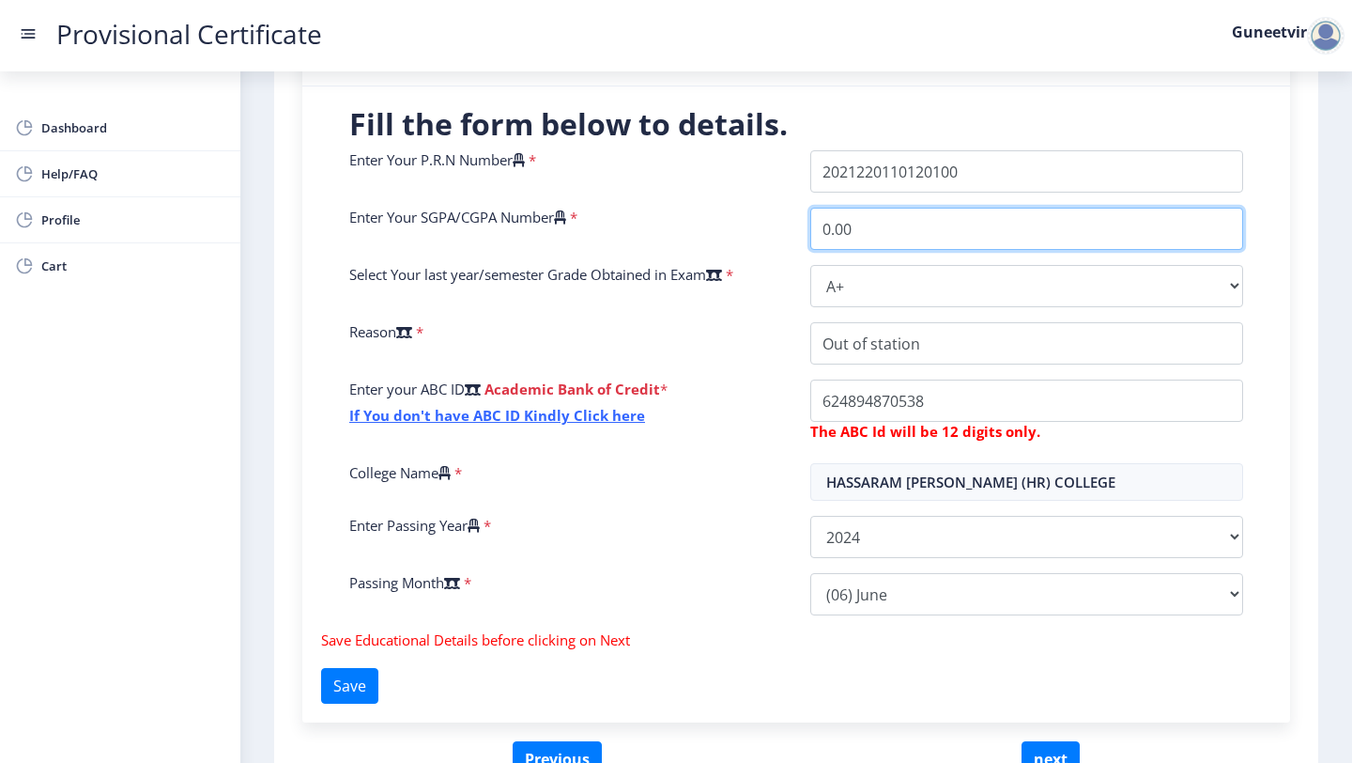
click at [931, 235] on input "0.00" at bounding box center [1026, 229] width 433 height 42
click at [534, 220] on label "Enter Your SGPA/CGPA Number" at bounding box center [457, 217] width 217 height 19
click at [810, 220] on input "0.00" at bounding box center [1026, 229] width 433 height 42
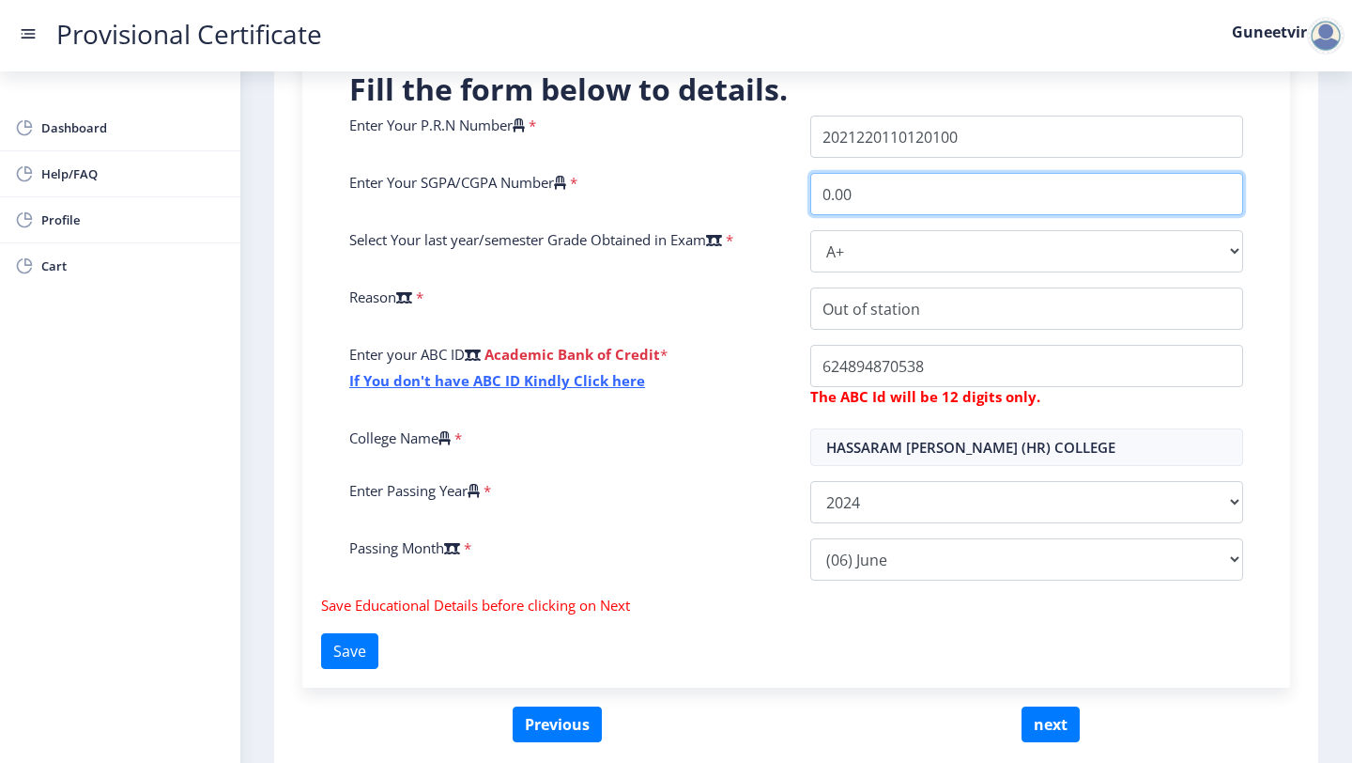
scroll to position [455, 0]
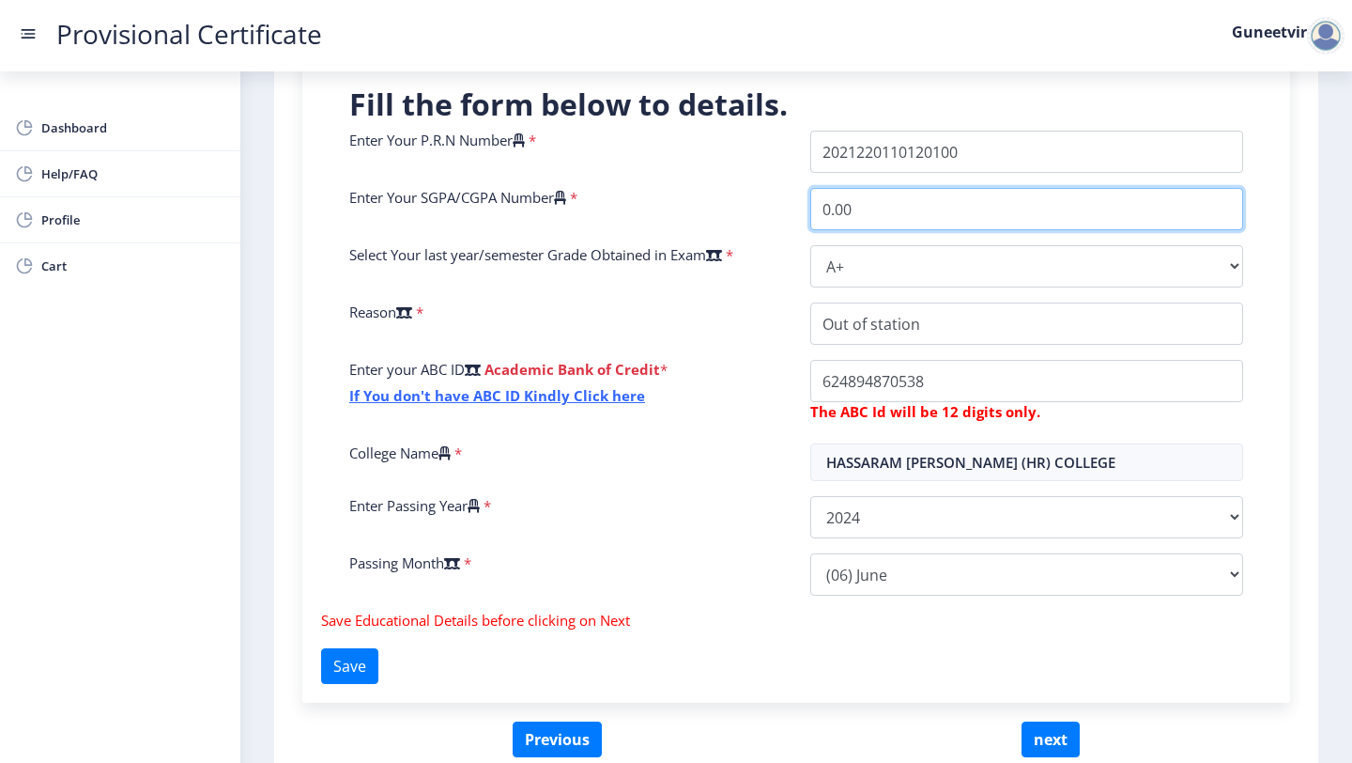
click at [822, 212] on input "0.00" at bounding box center [1026, 209] width 433 height 42
click at [825, 212] on input "0.00" at bounding box center [1026, 209] width 433 height 42
type input "9.00"
click at [753, 432] on div "Enter Your P.R.N Number * Enter Your SGPA/CGPA Number * 9.00 Select Your last y…" at bounding box center [796, 371] width 922 height 480
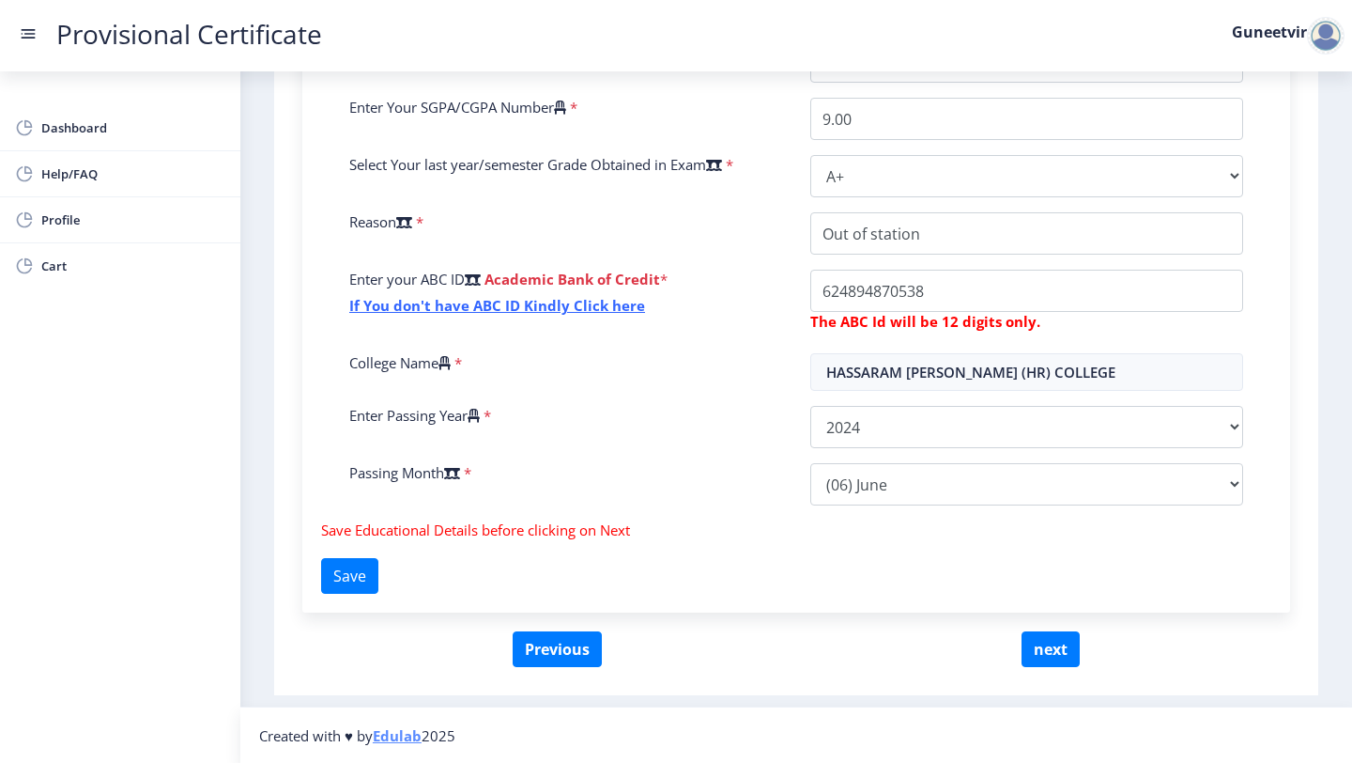
scroll to position [546, 0]
click at [1032, 644] on button "next" at bounding box center [1051, 648] width 58 height 36
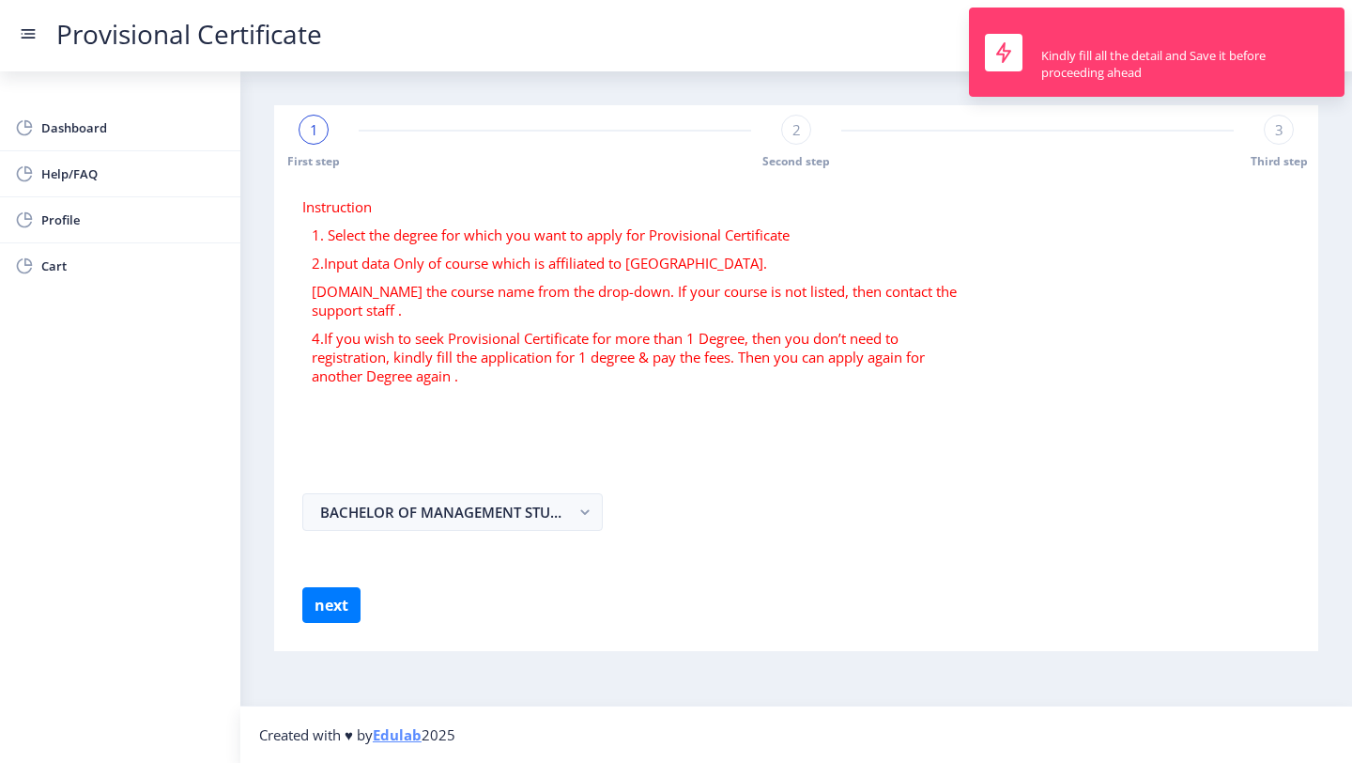
select select
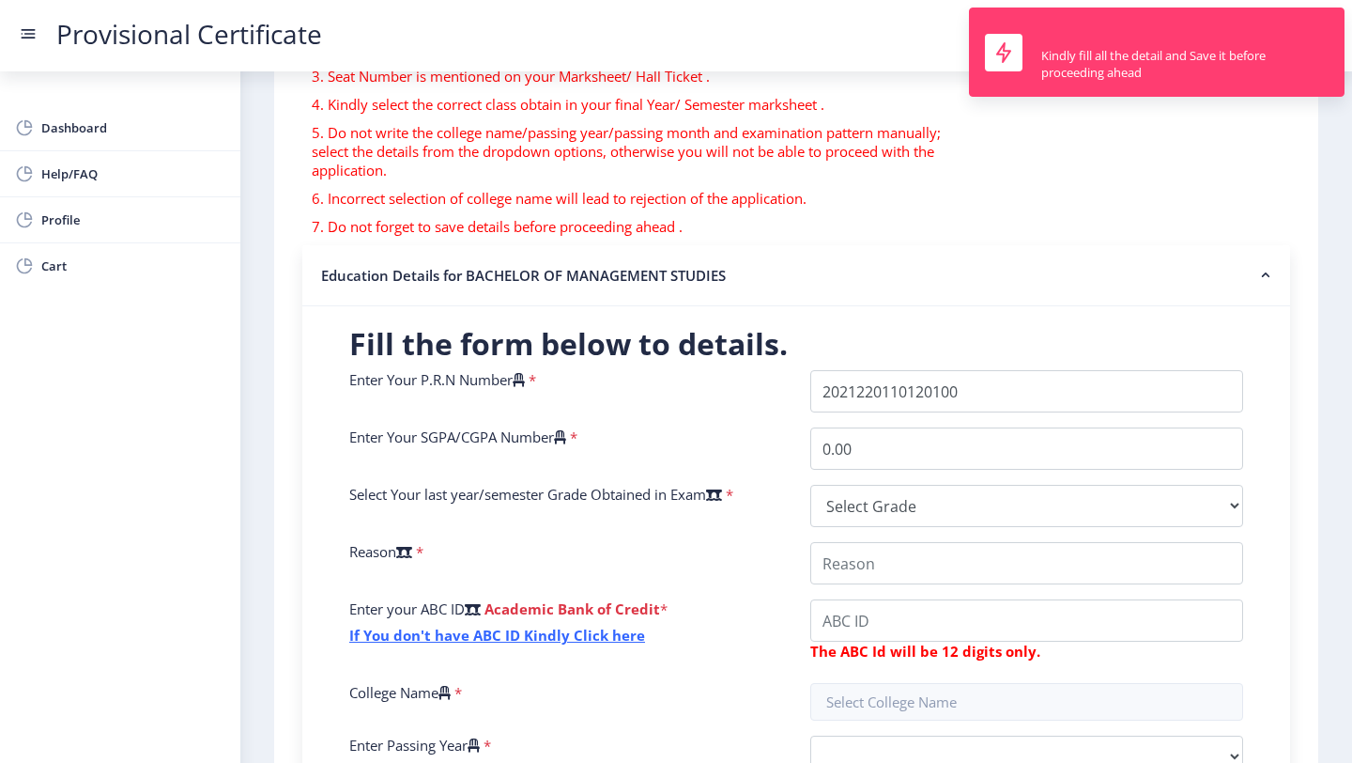
scroll to position [269, 0]
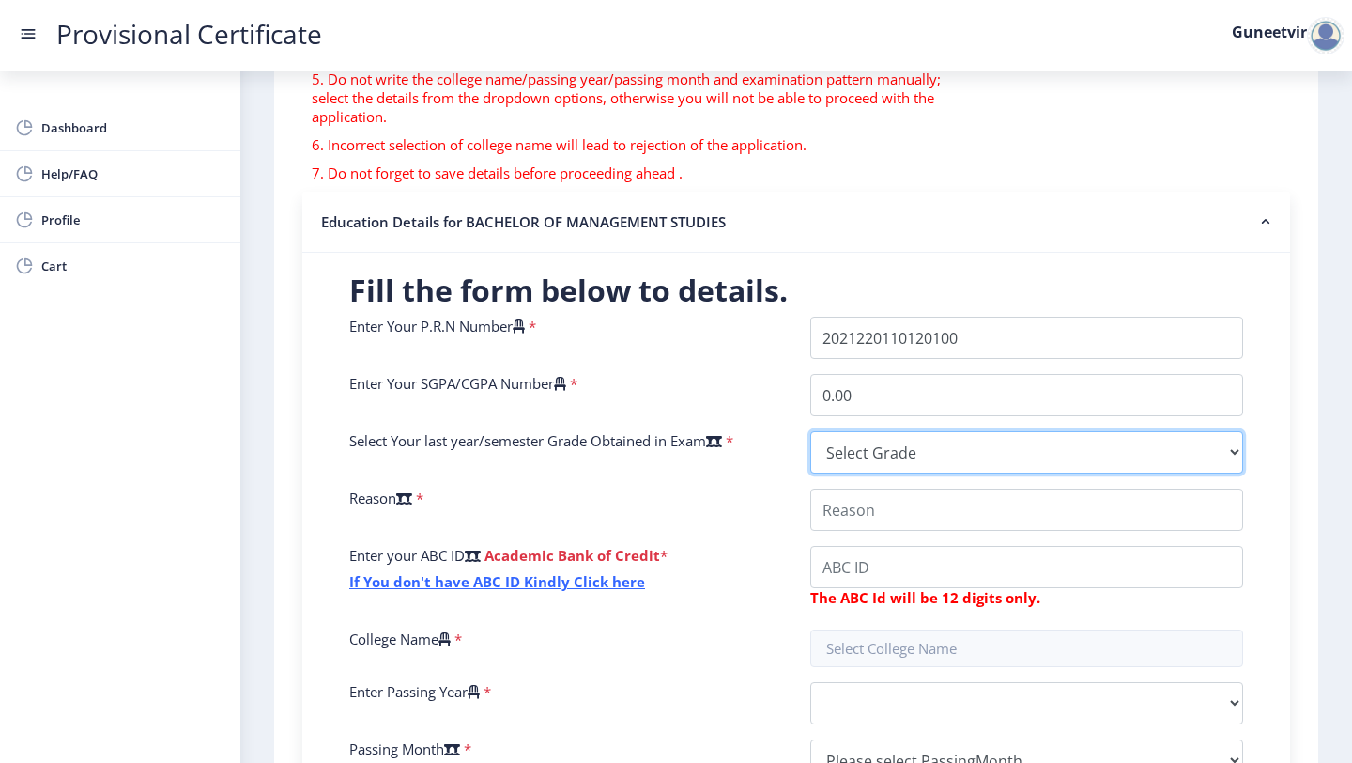
click at [1035, 433] on select "Select Grade O A+ A B+ B C D F(Fail)" at bounding box center [1026, 452] width 433 height 42
select select "A"
click at [810, 431] on select "Select Grade O A+ A B+ B C D F(Fail)" at bounding box center [1026, 452] width 433 height 42
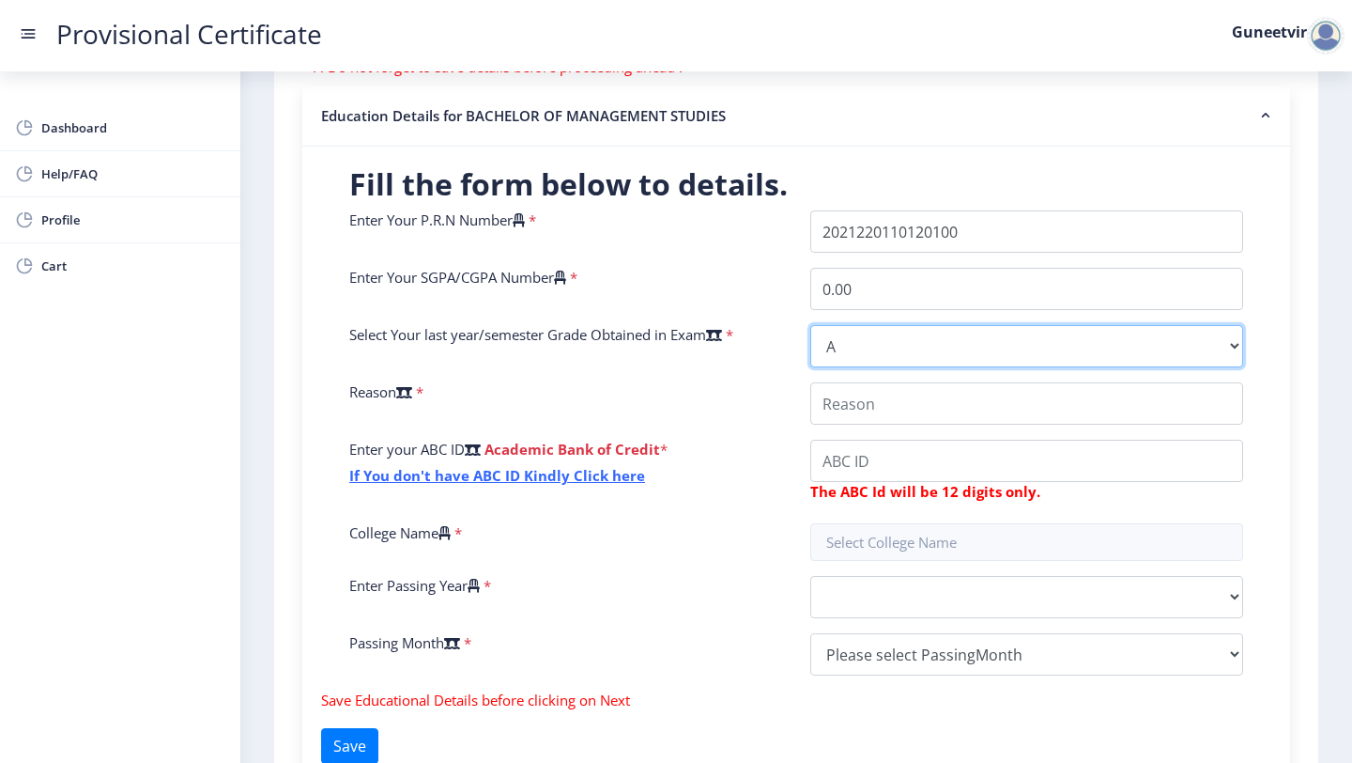
scroll to position [492, 0]
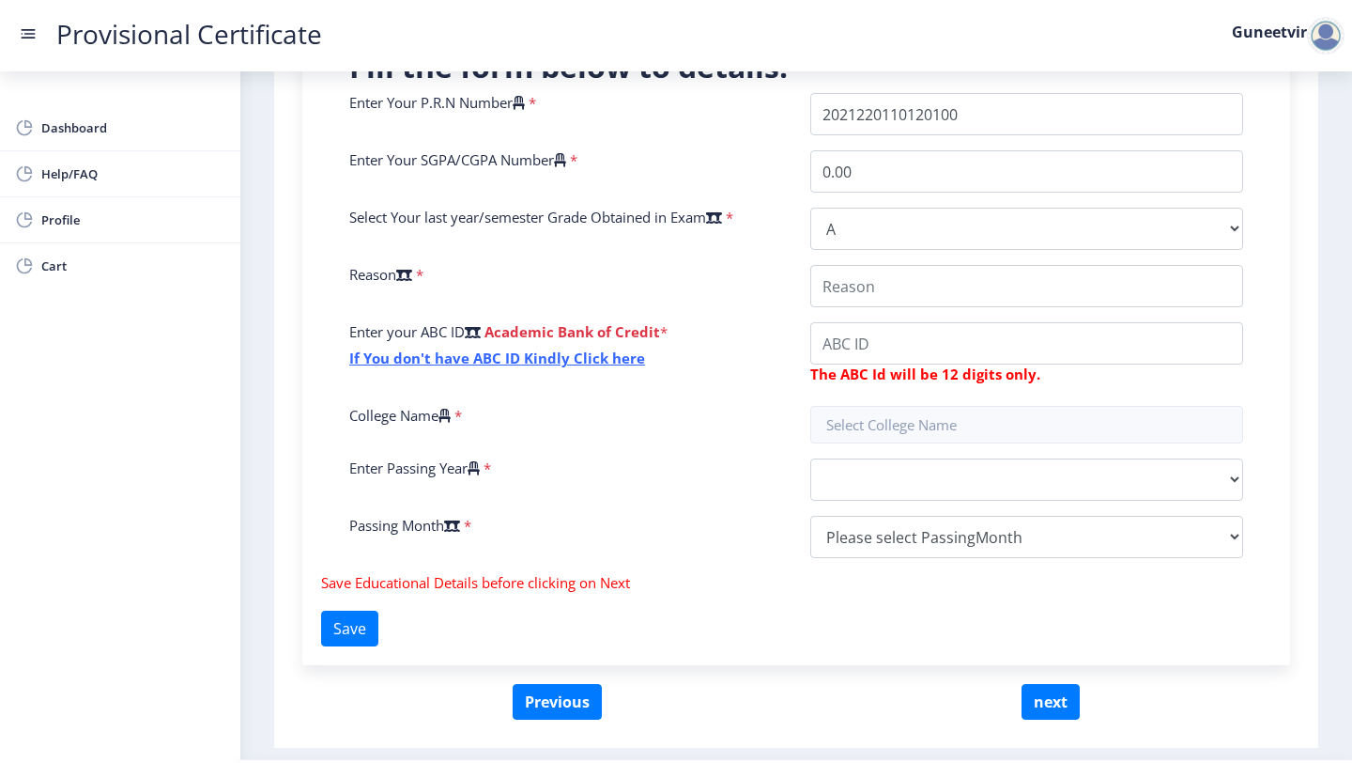
click at [1053, 452] on div "Enter Your P.R.N Number * Enter Your SGPA/CGPA Number * 0.00 Select Your last y…" at bounding box center [796, 333] width 922 height 480
click at [1058, 416] on input "text" at bounding box center [1026, 425] width 433 height 38
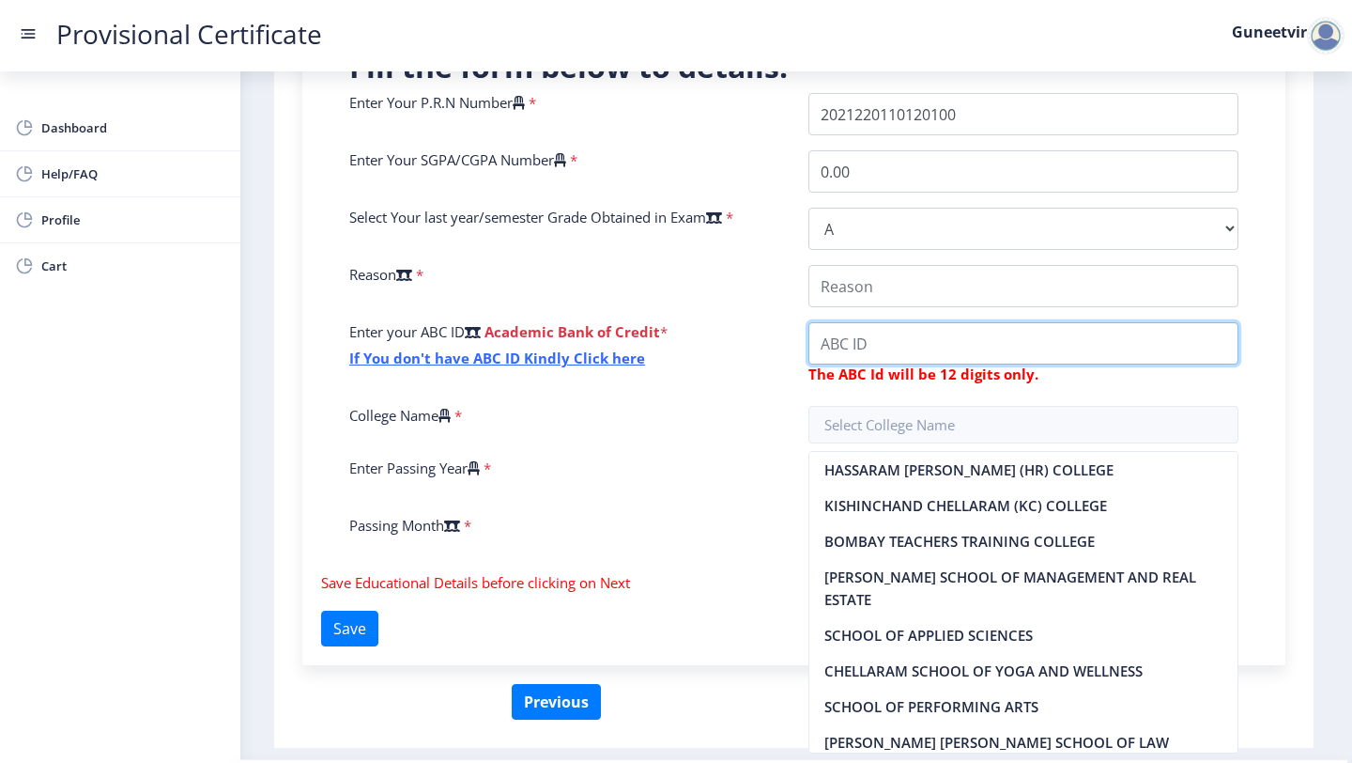
click at [986, 347] on input "College Name" at bounding box center [1024, 343] width 431 height 42
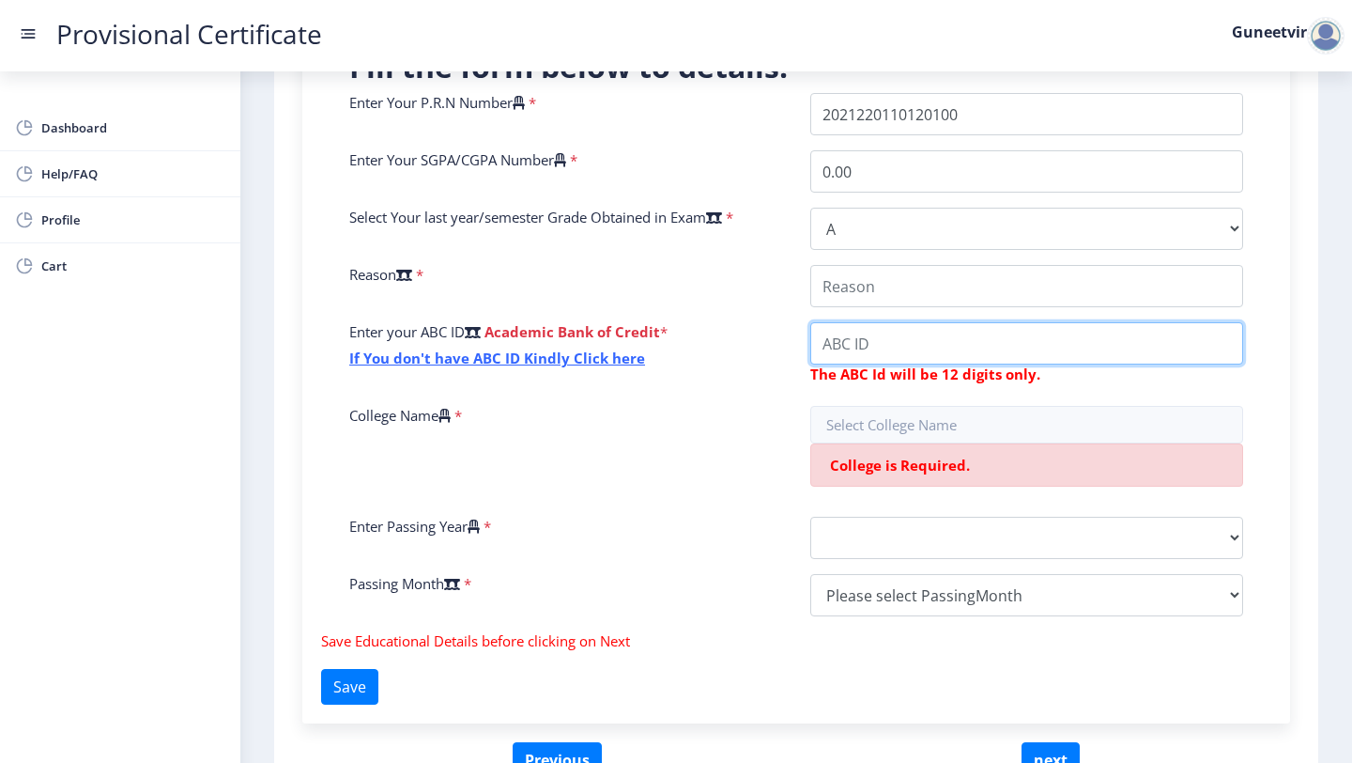
paste input "202122011012"
type input "202122011012"
click at [918, 343] on input "College Name" at bounding box center [1026, 343] width 433 height 42
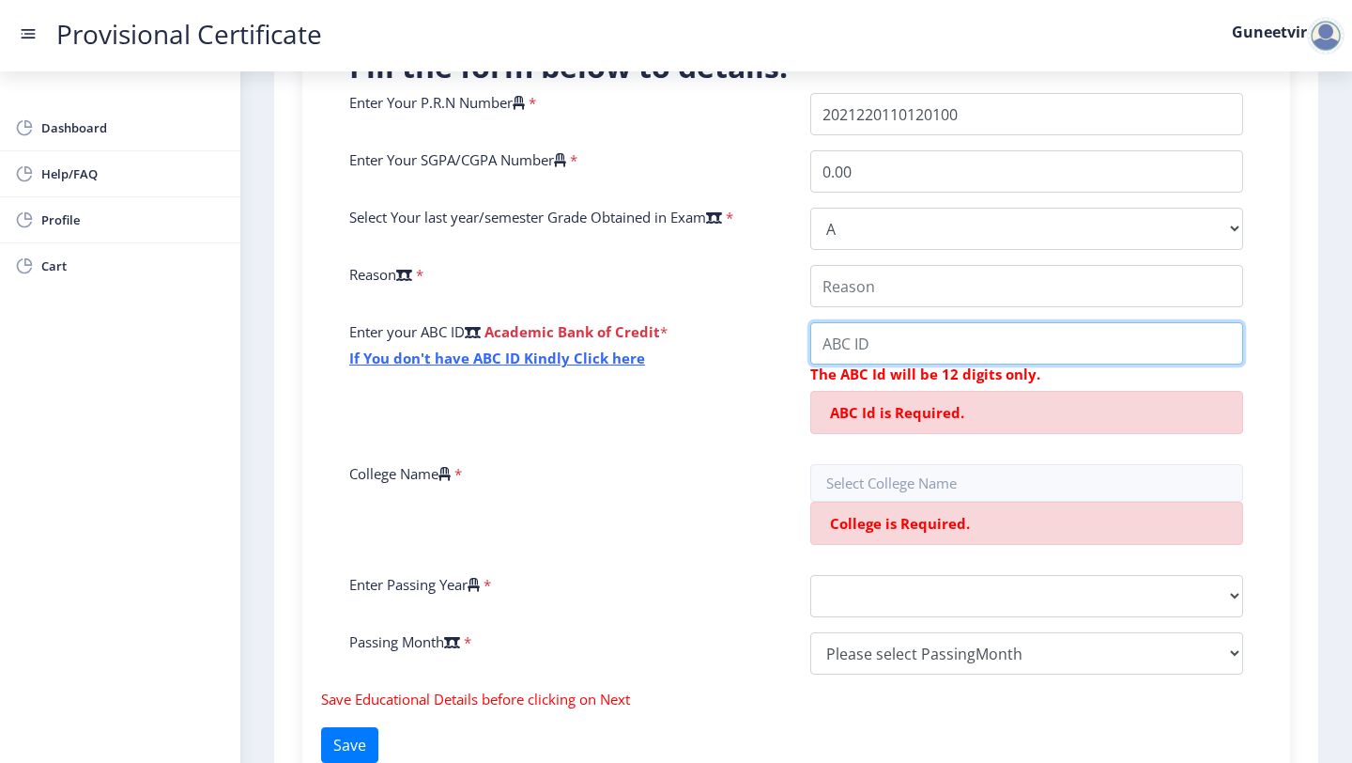
paste input "624894870538"
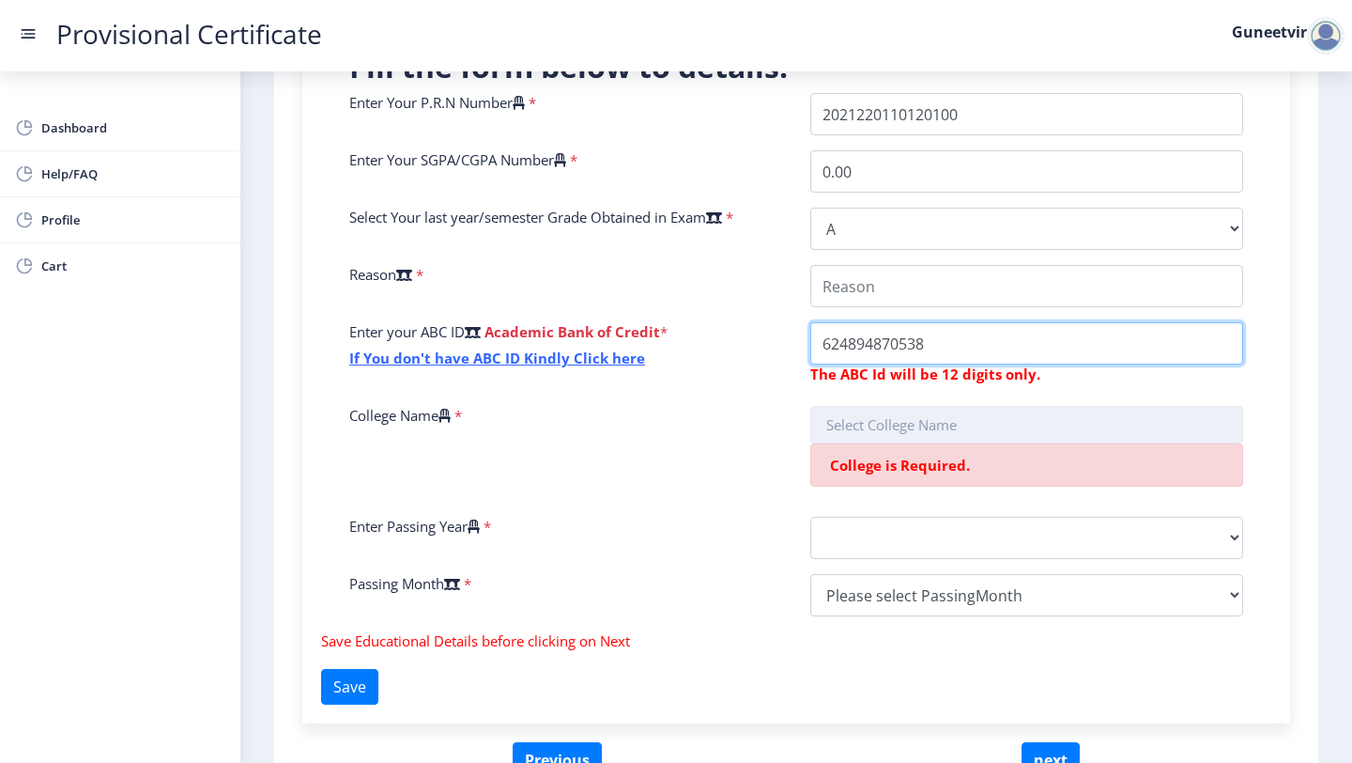
type input "624894870538"
click at [860, 432] on input "text" at bounding box center [1026, 425] width 433 height 38
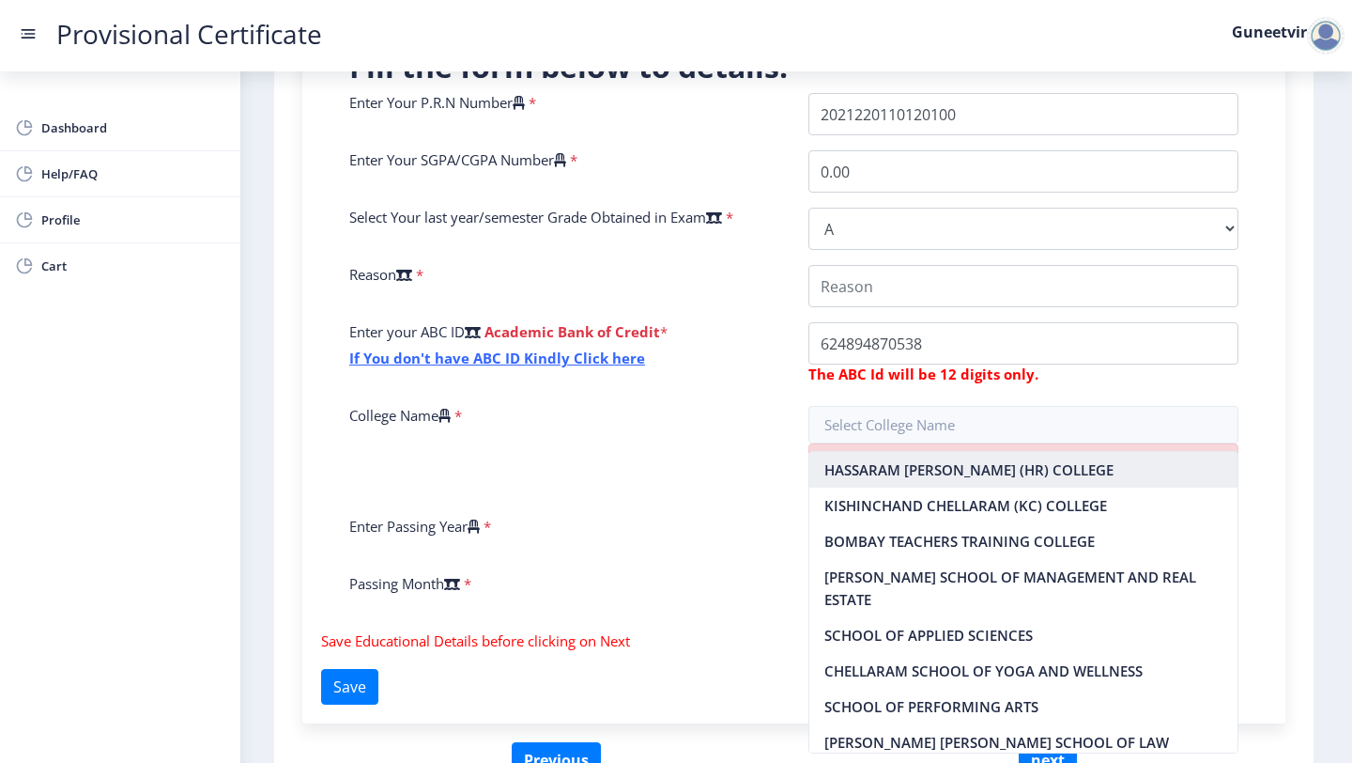
click at [864, 482] on nb-option "HASSARAM RIJHUMAL (HR) COLLEGE" at bounding box center [1024, 470] width 429 height 36
type input "HASSARAM RIJHUMAL (HR) COLLEGE"
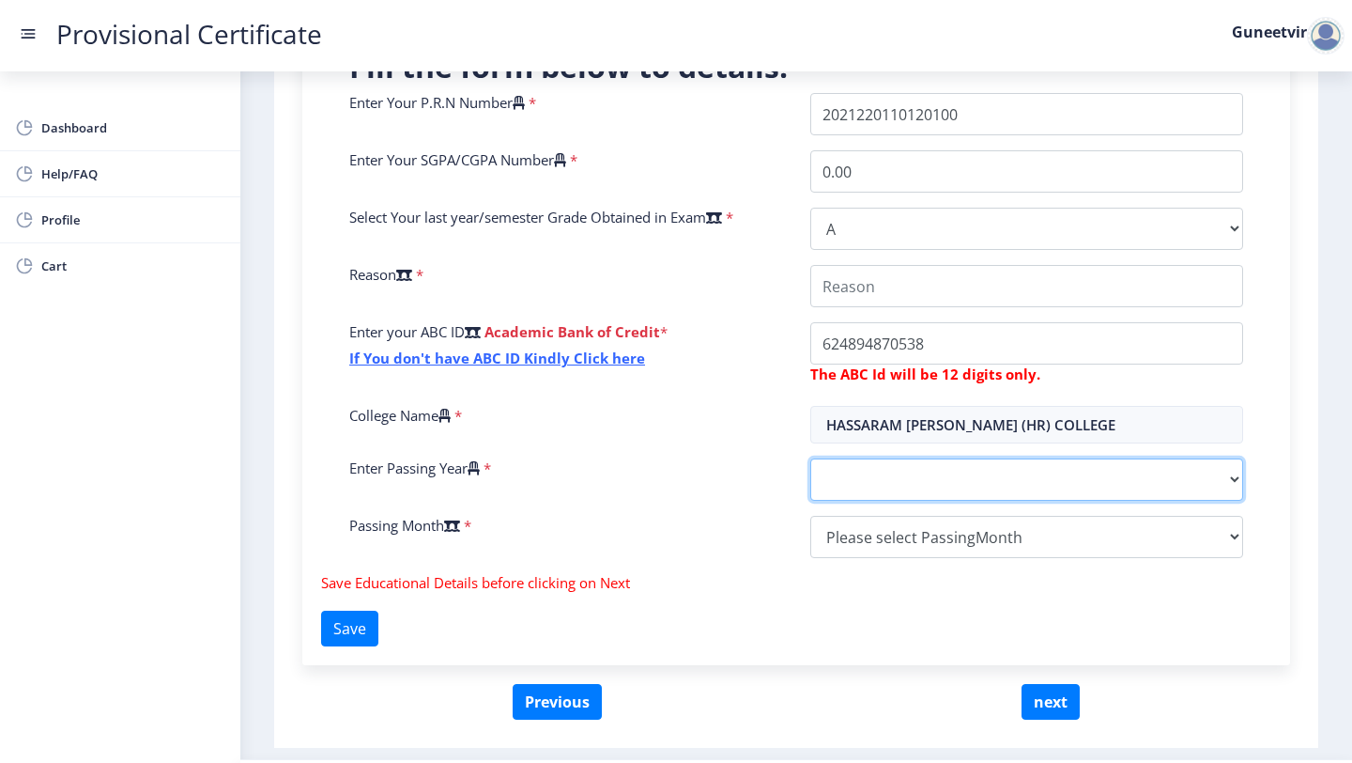
click at [871, 474] on select "2025 2024 2023 2022 2021 2020 2019 2018 2017 2016 2015 2014 2013 2012 2011 2010…" at bounding box center [1026, 479] width 433 height 42
select select "2024"
click at [810, 458] on select "2025 2024 2023 2022 2021 2020 2019 2018 2017 2016 2015 2014 2013 2012 2011 2010…" at bounding box center [1026, 479] width 433 height 42
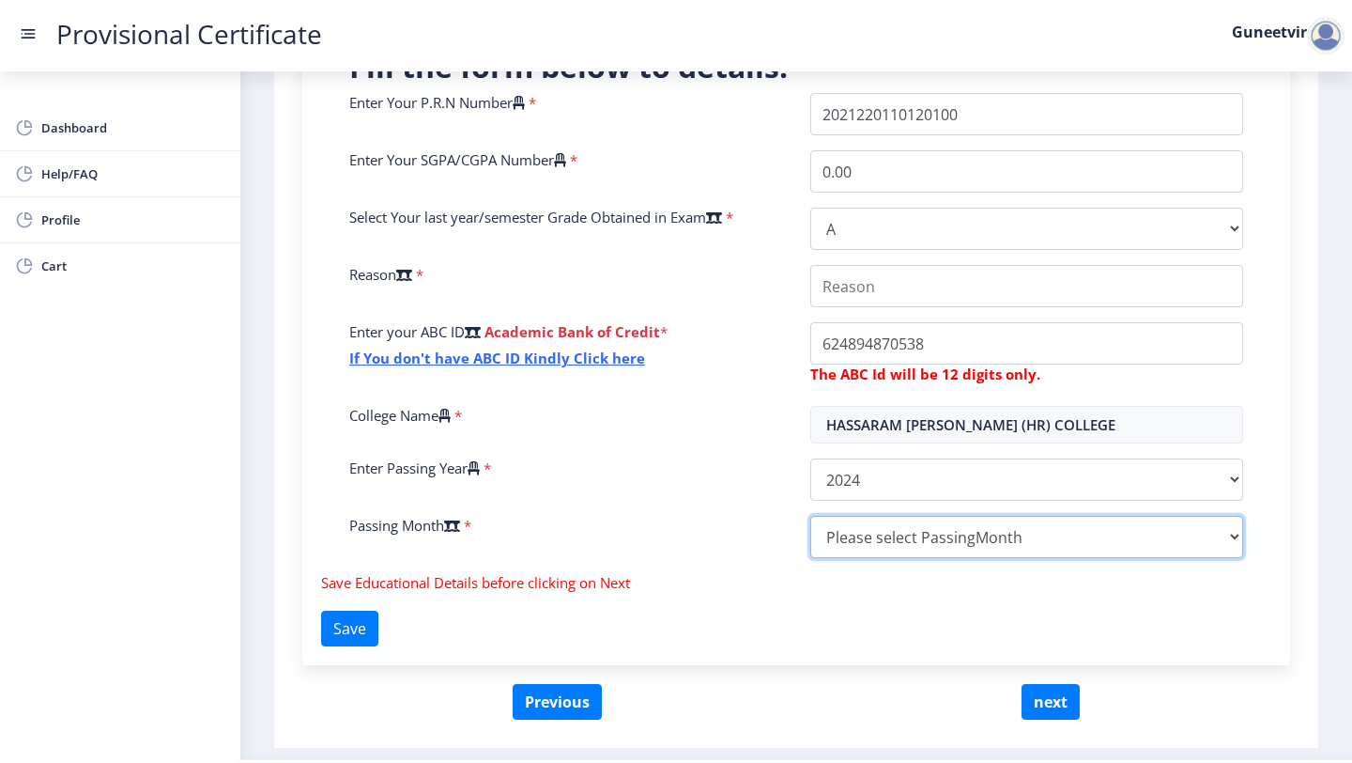
click at [877, 532] on select "Please select PassingMonth (01) January (02) February (03) March (04) April (05…" at bounding box center [1026, 537] width 433 height 42
select select "June"
click at [810, 516] on select "Please select PassingMonth (01) January (02) February (03) March (04) April (05…" at bounding box center [1026, 537] width 433 height 42
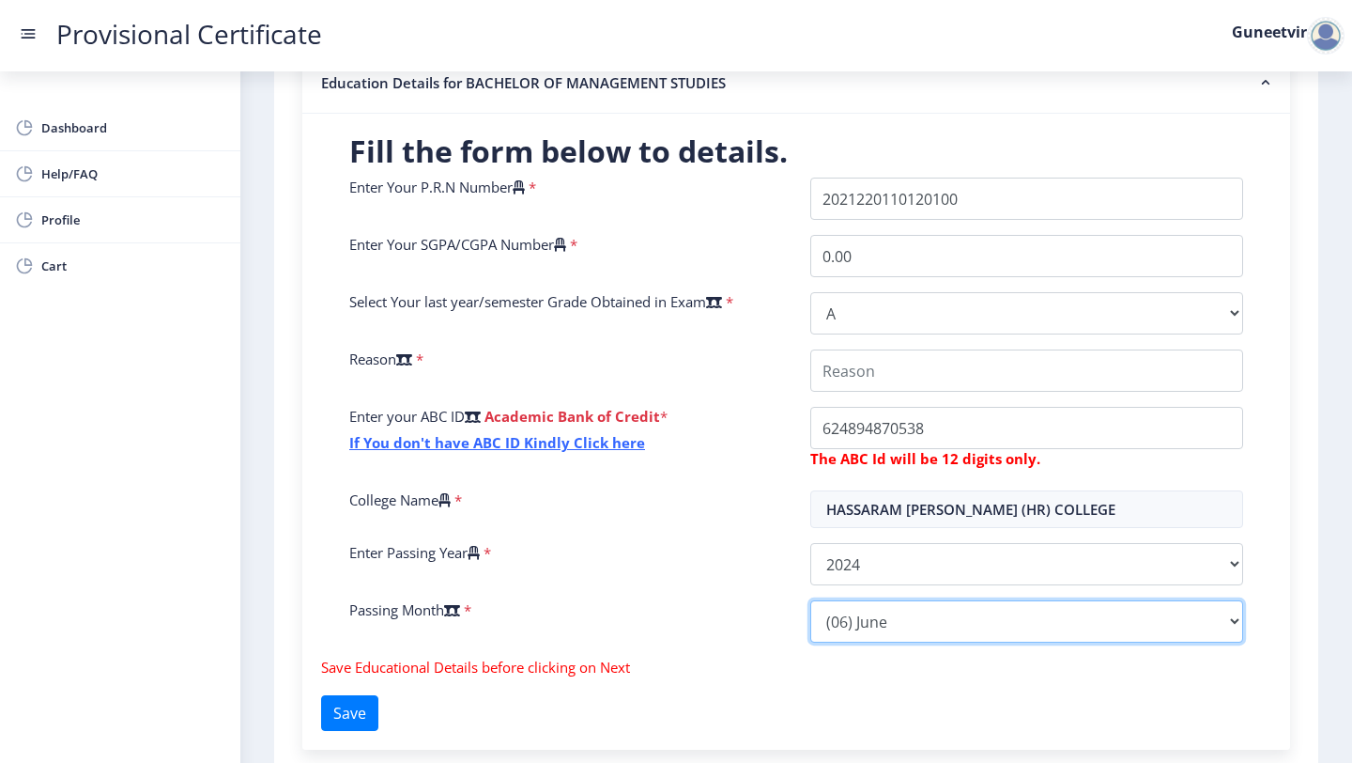
scroll to position [354, 0]
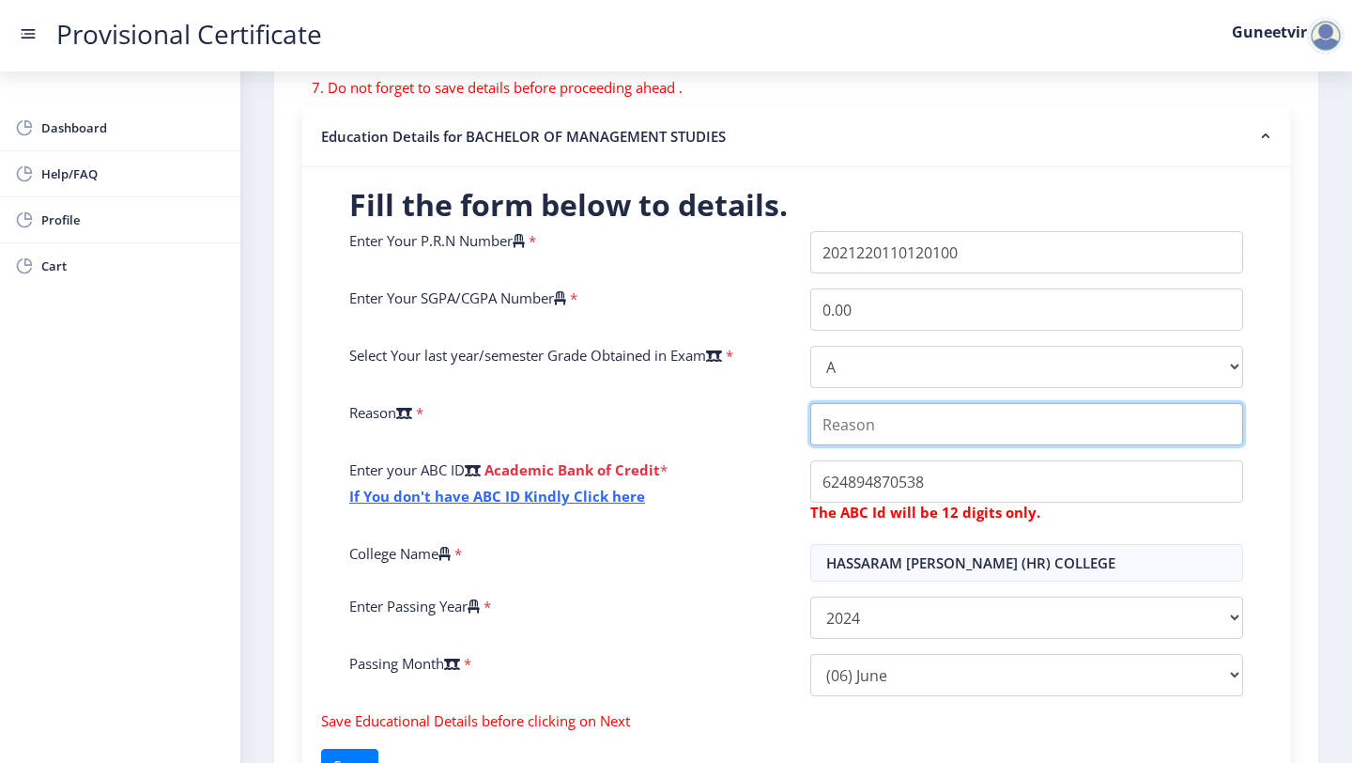
click at [915, 431] on input "College Name" at bounding box center [1026, 424] width 433 height 42
type input "Out of station"
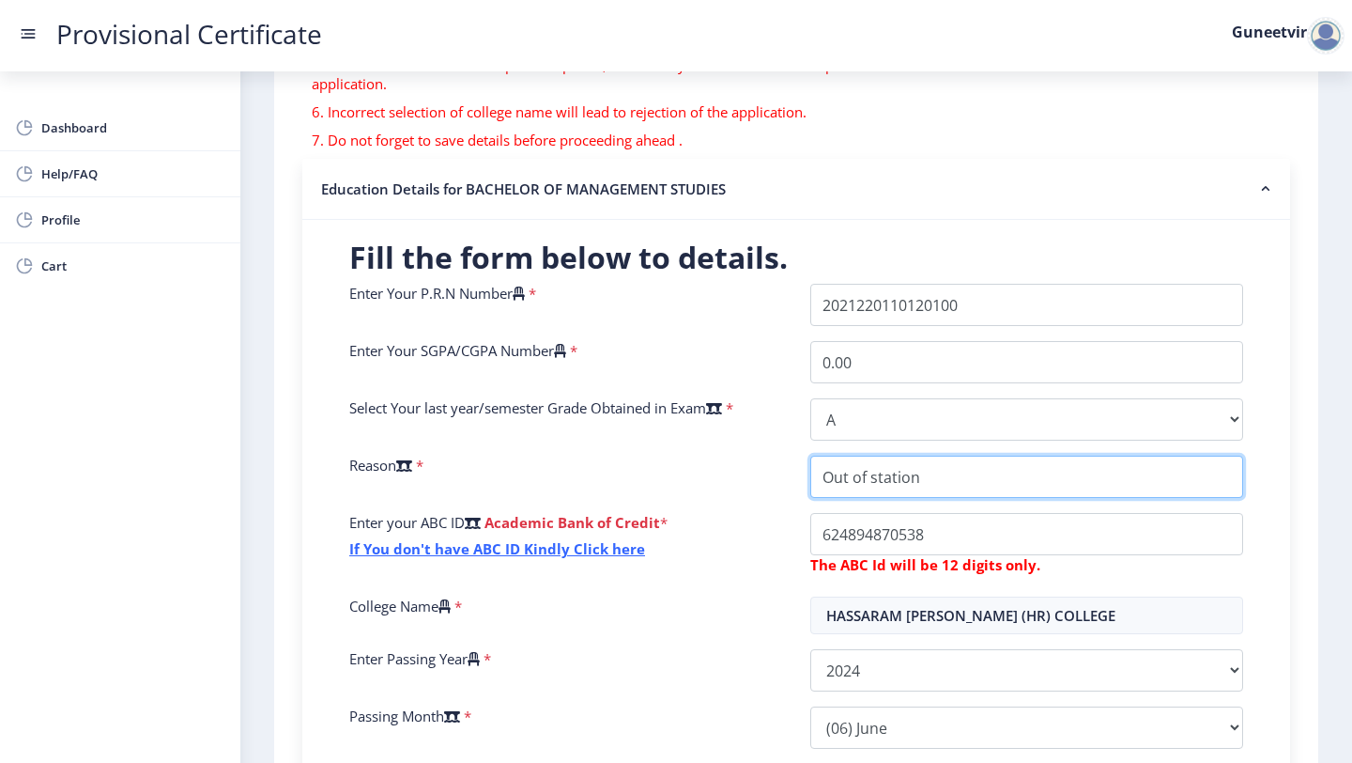
scroll to position [303, 0]
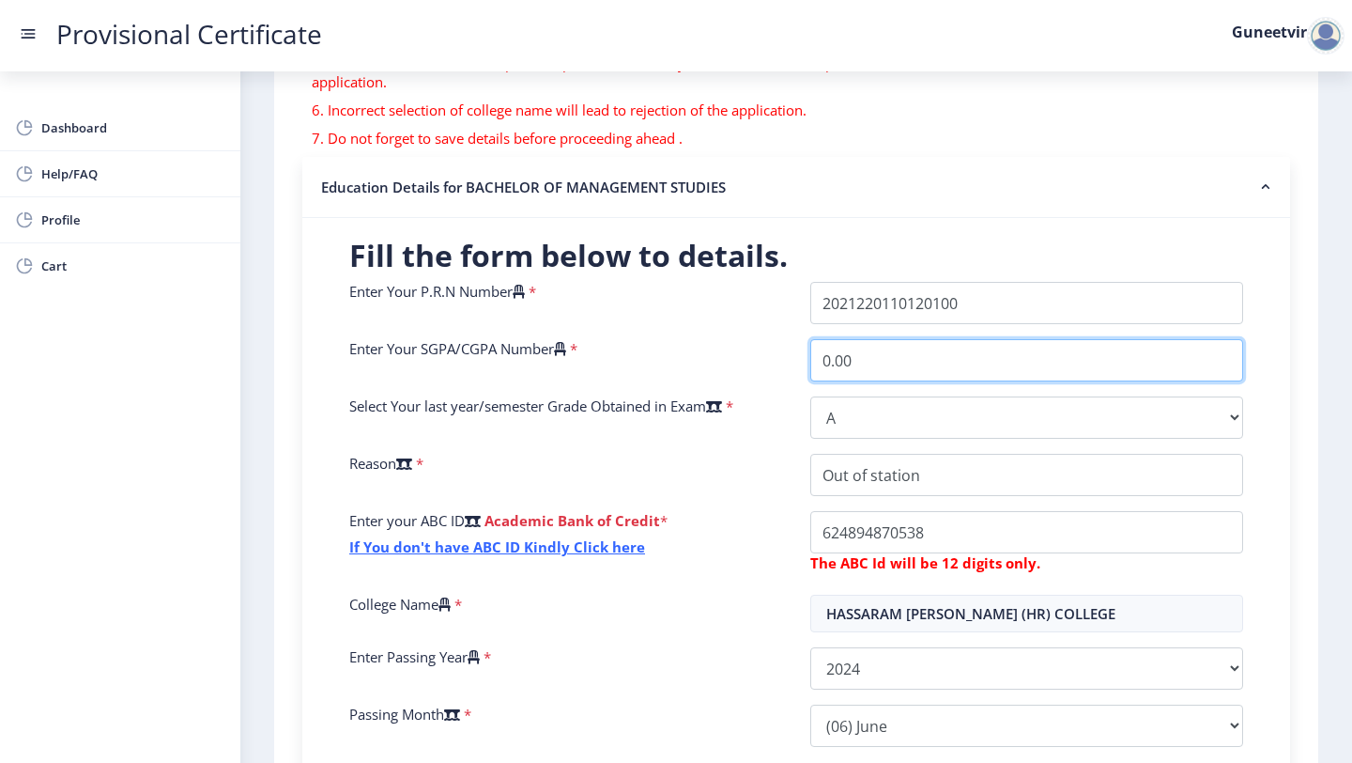
click at [829, 362] on input "0.00" at bounding box center [1026, 360] width 433 height 42
type input "9.00"
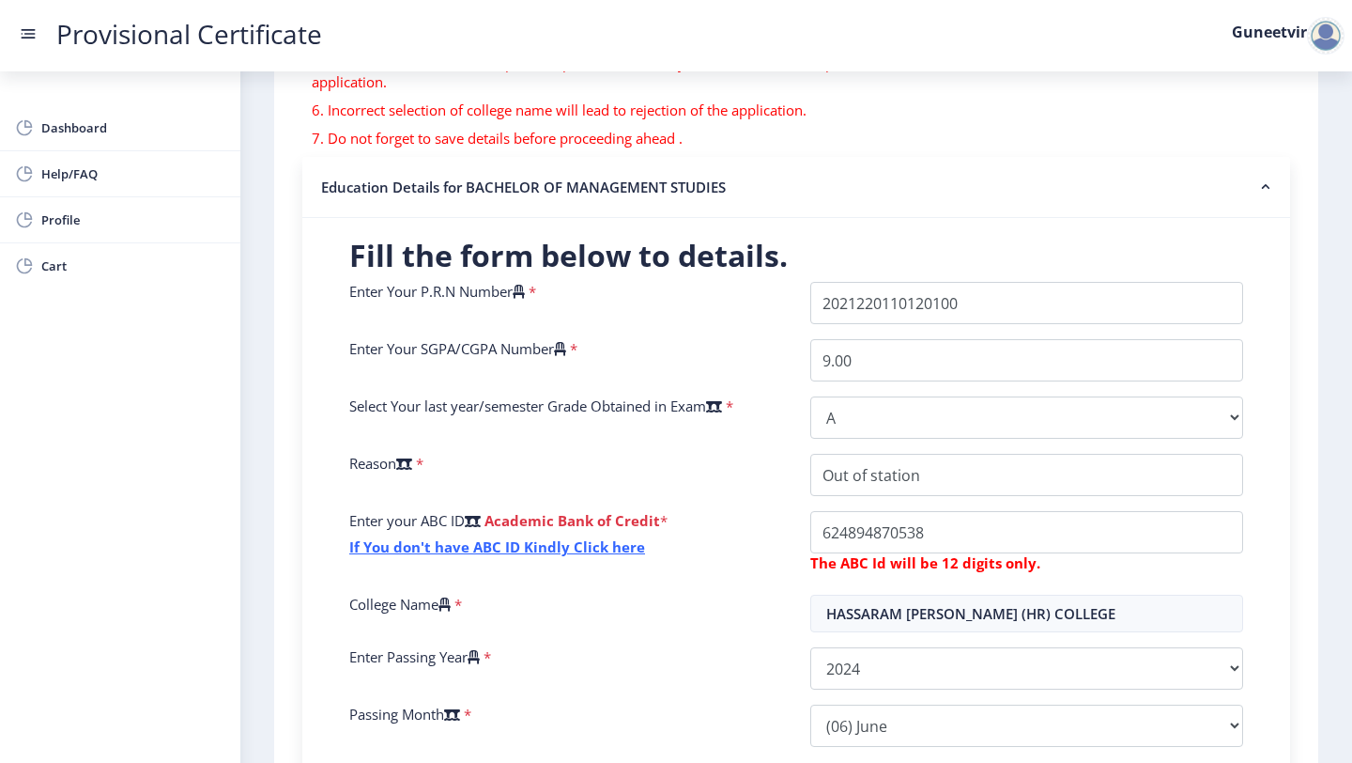
click at [719, 466] on div "Reason *" at bounding box center [565, 475] width 461 height 42
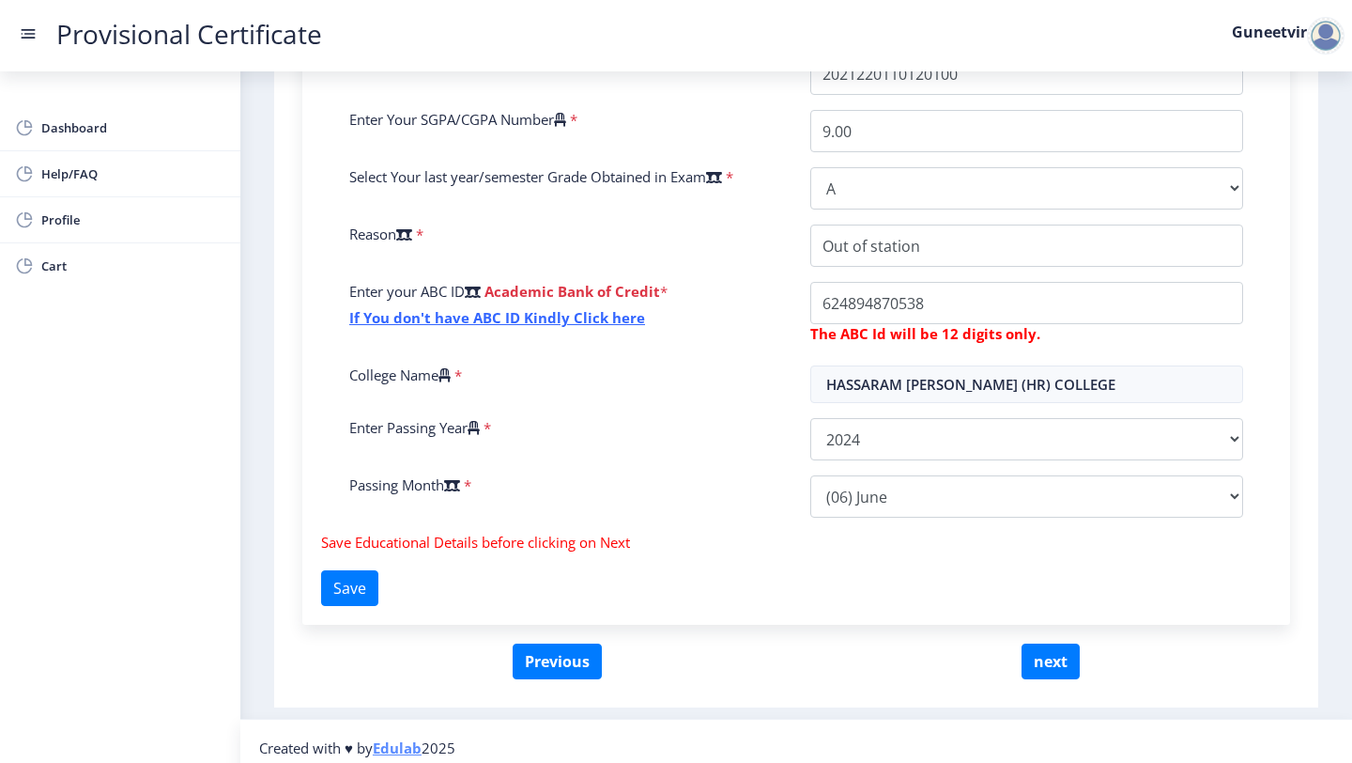
scroll to position [533, 0]
click at [365, 588] on button "Save" at bounding box center [349, 587] width 57 height 36
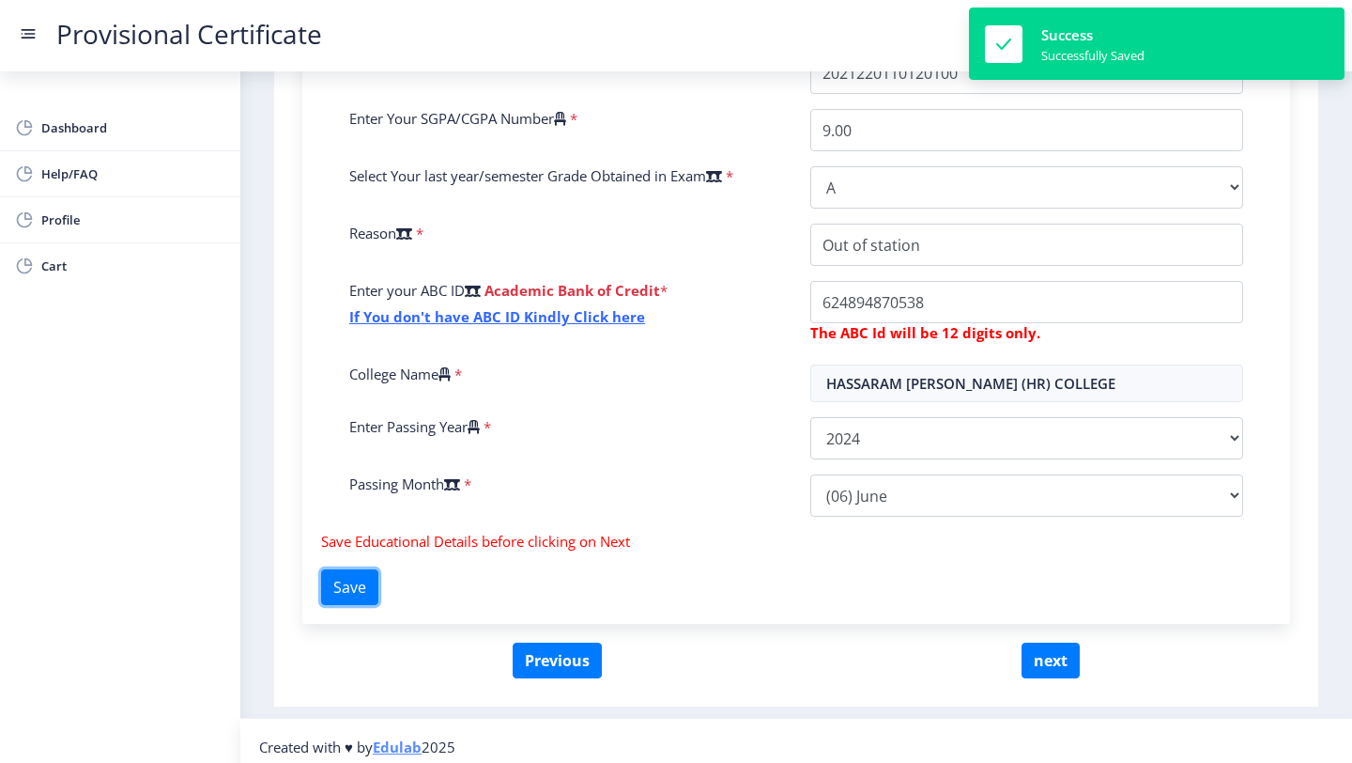
scroll to position [525, 0]
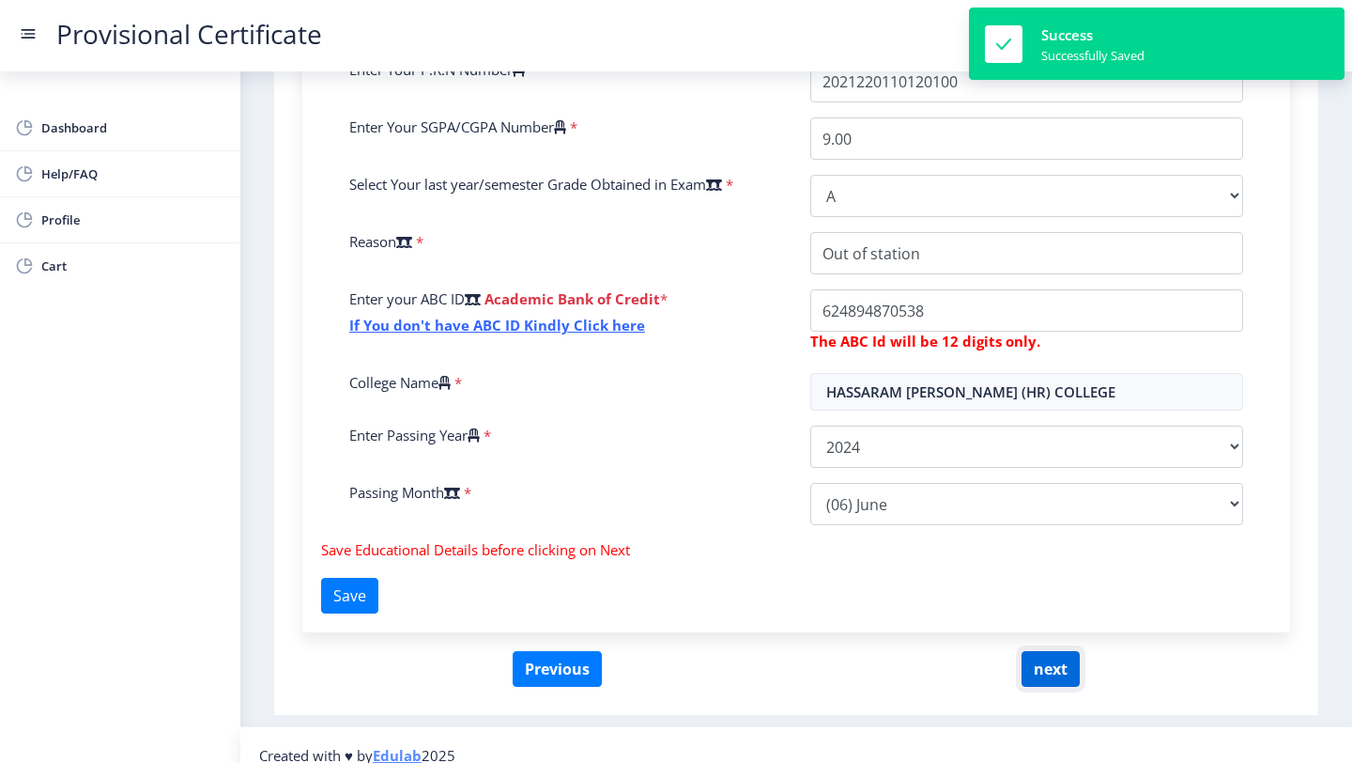
click at [1055, 672] on button "next" at bounding box center [1051, 669] width 58 height 36
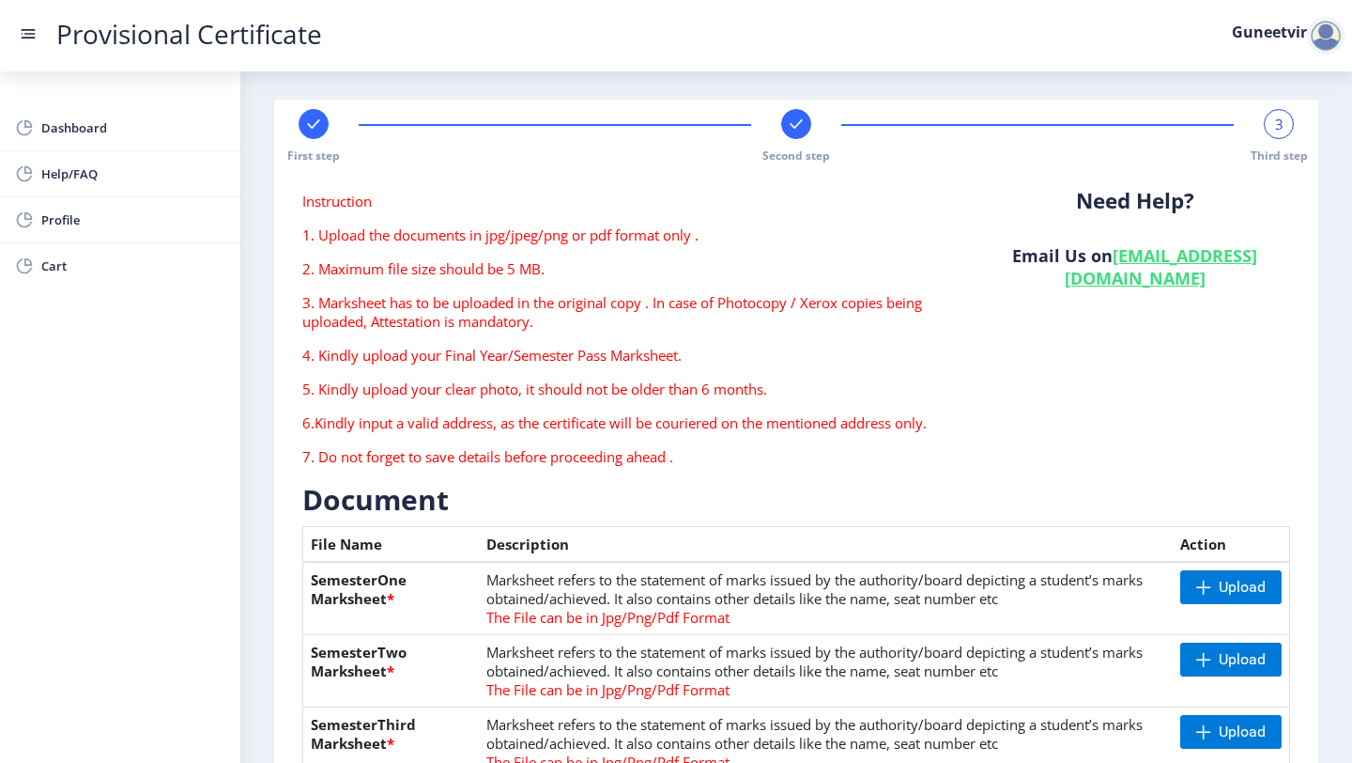
scroll to position [7, 0]
click at [23, 35] on rect at bounding box center [28, 33] width 19 height 19
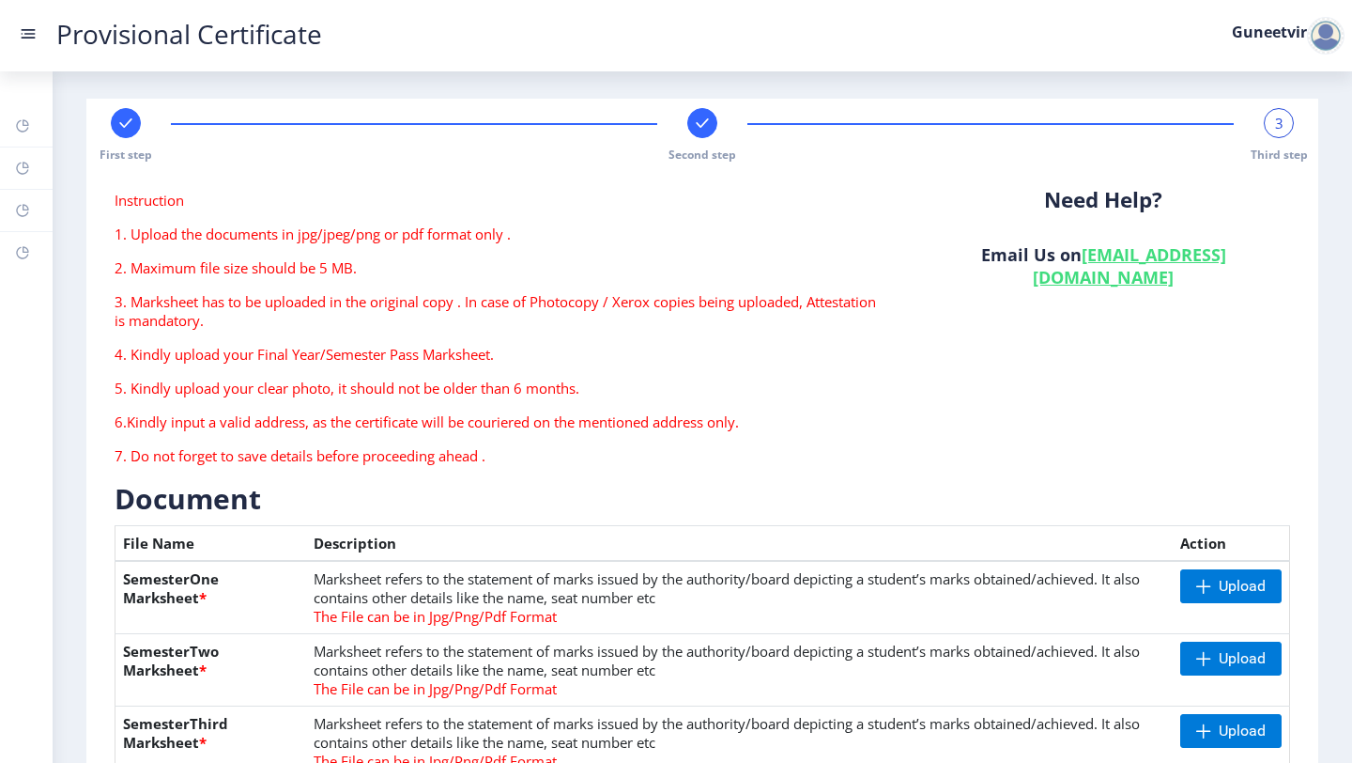
click at [23, 33] on rect at bounding box center [28, 33] width 19 height 19
